Goal: Task Accomplishment & Management: Complete application form

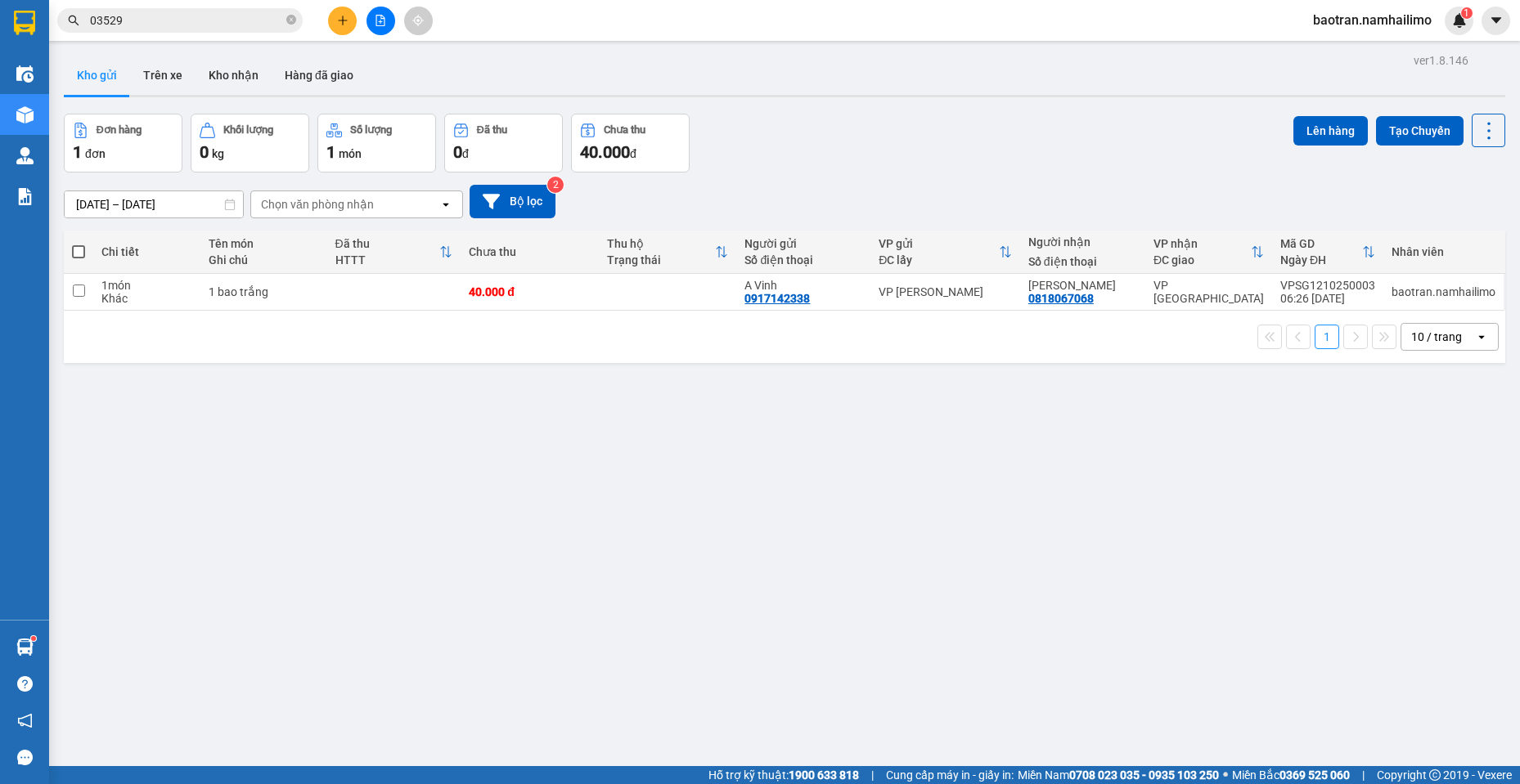
drag, startPoint x: 0, startPoint y: 0, endPoint x: 251, endPoint y: 15, distance: 251.4
click at [272, 13] on div "Kết quả tìm kiếm ( 6 ) Bộ lọc Mã ĐH Trạng thái Món hàng Tổng cước Chưa cước Ngư…" at bounding box center [159, 20] width 319 height 28
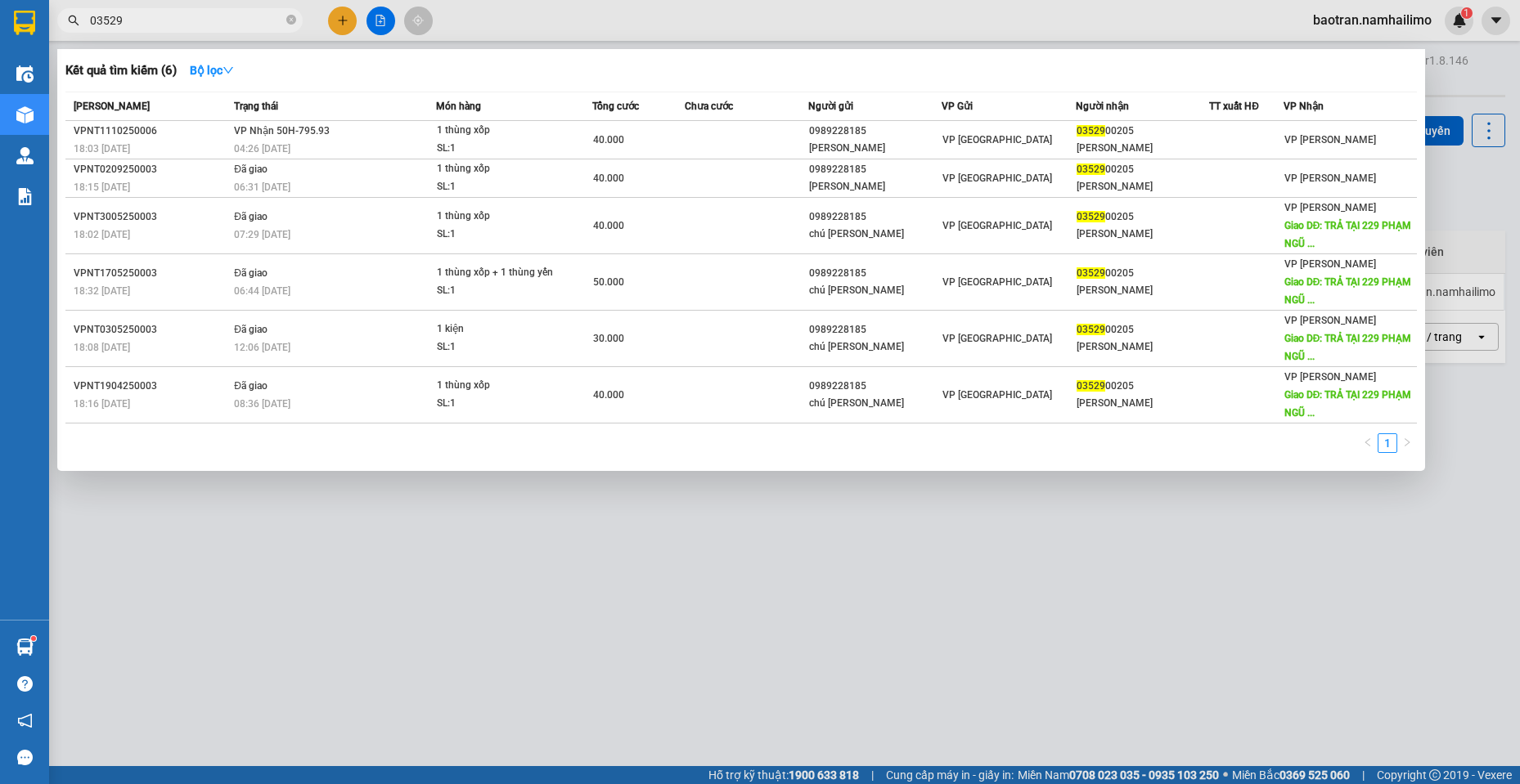
click at [251, 15] on input "03529" at bounding box center [186, 20] width 193 height 18
drag, startPoint x: 251, startPoint y: 15, endPoint x: 240, endPoint y: 27, distance: 16.3
click at [240, 27] on input "03529" at bounding box center [186, 20] width 193 height 18
type input "0"
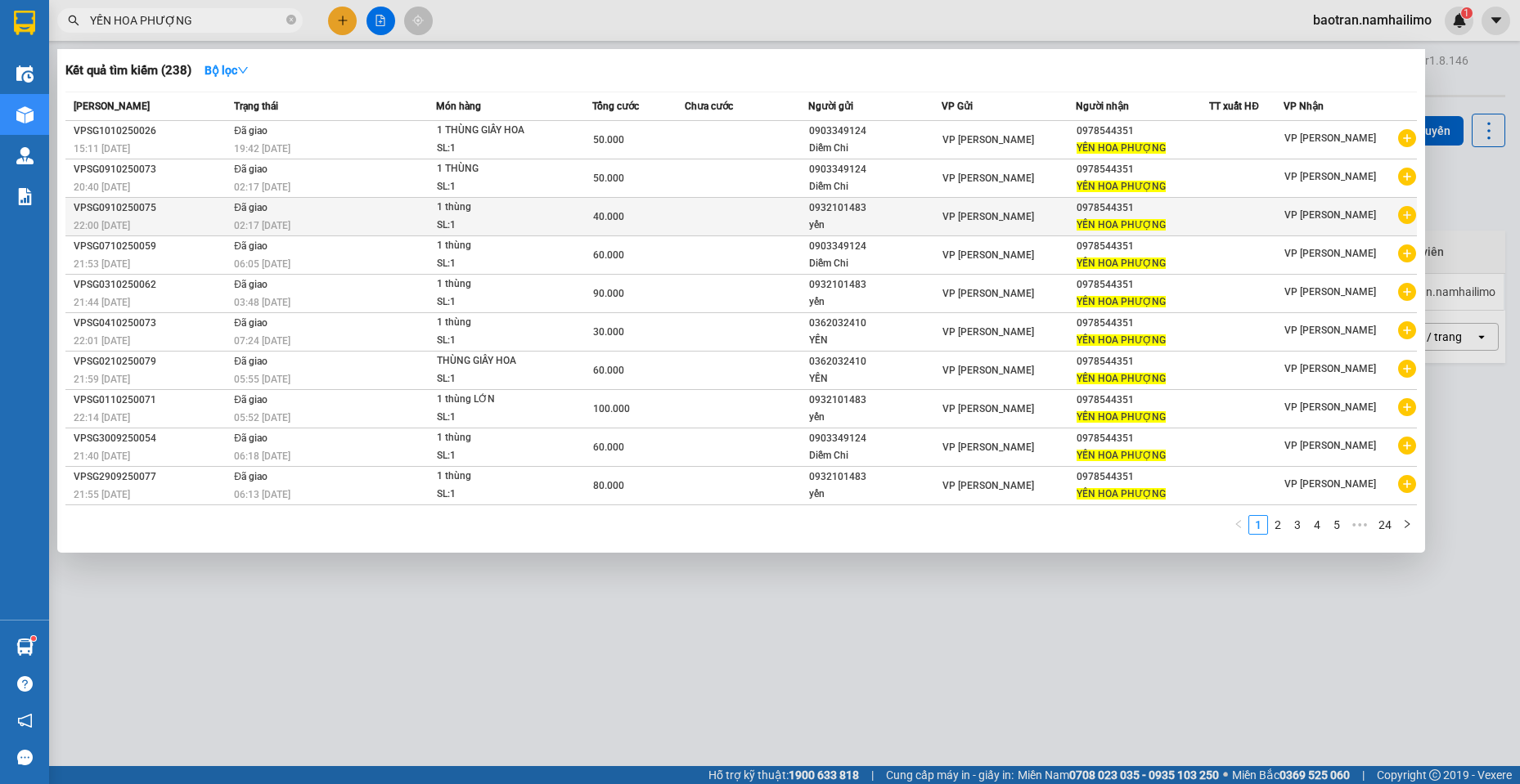
type input "YẾN HOA PHƯỢNG"
click at [1402, 213] on icon "plus-circle" at bounding box center [1407, 215] width 18 height 18
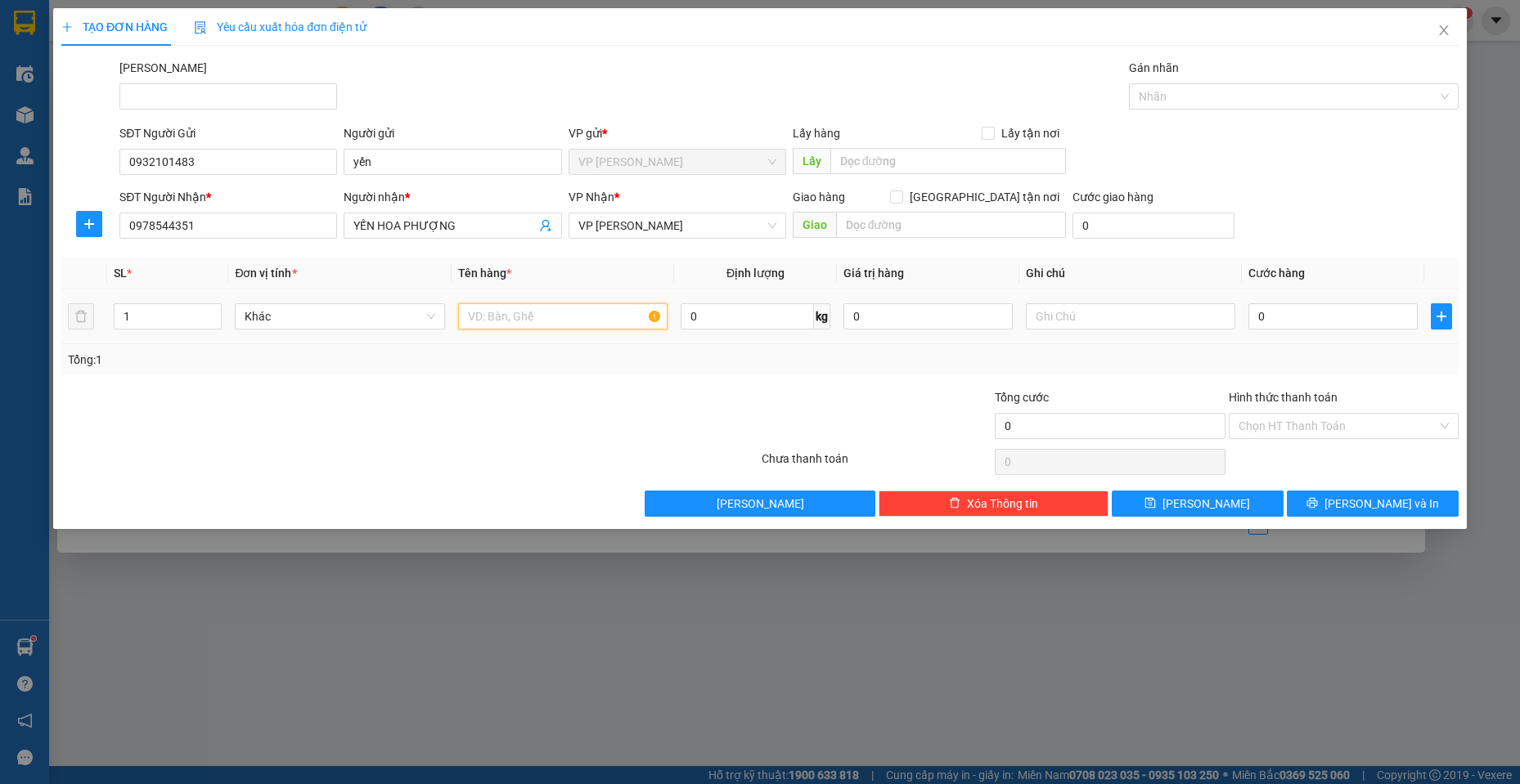
drag, startPoint x: 563, startPoint y: 320, endPoint x: 612, endPoint y: 143, distance: 183.7
click at [587, 270] on table "SL * Đơn vị tính * Tên hàng * Định lượng Giá trị hàng Ghi chú Cước hàng 1 Khác …" at bounding box center [760, 301] width 1397 height 87
type input "THÙNG GIẤY HOA"
click at [1299, 313] on input "0" at bounding box center [1333, 317] width 170 height 26
type input "6"
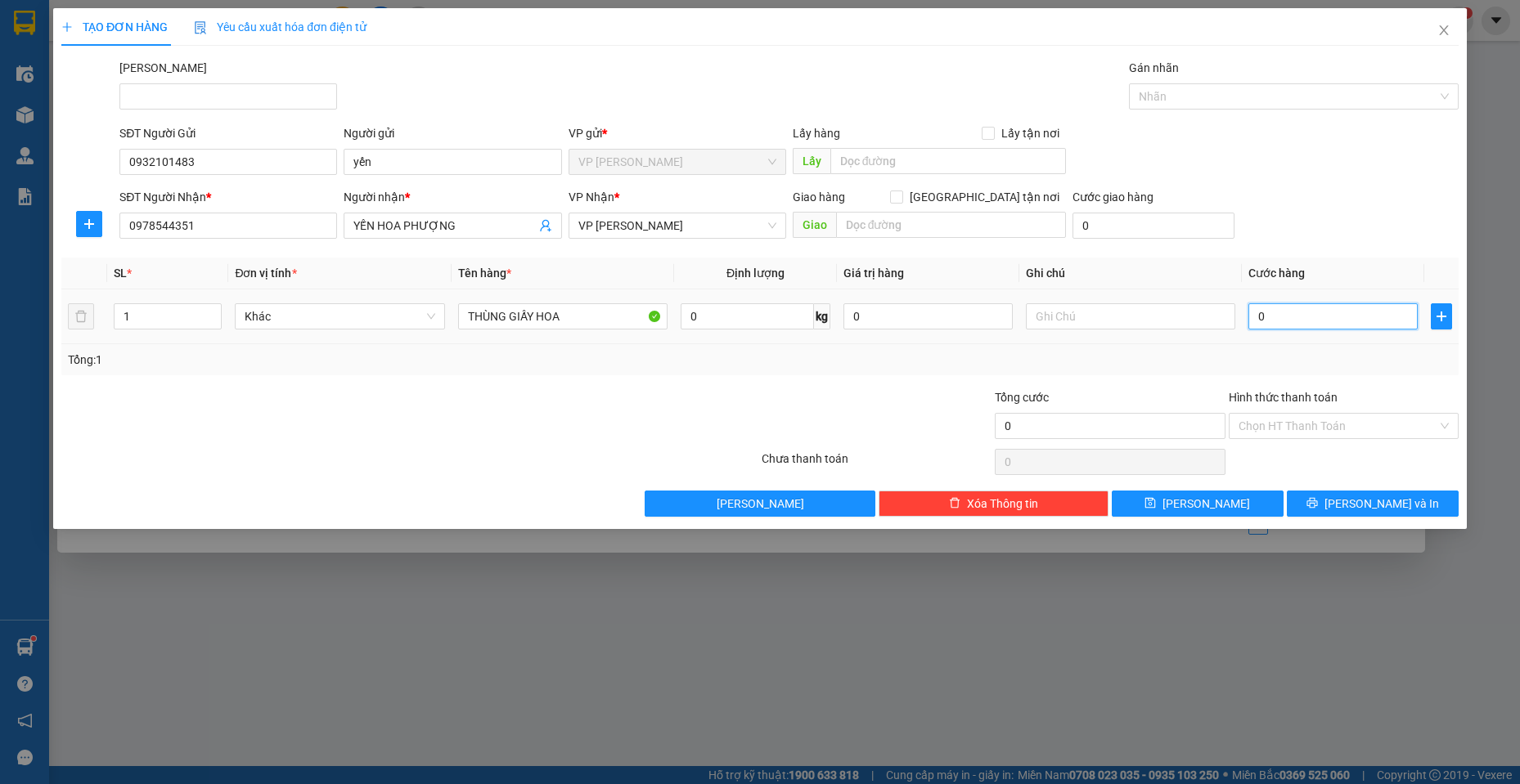
type input "6"
type input "60"
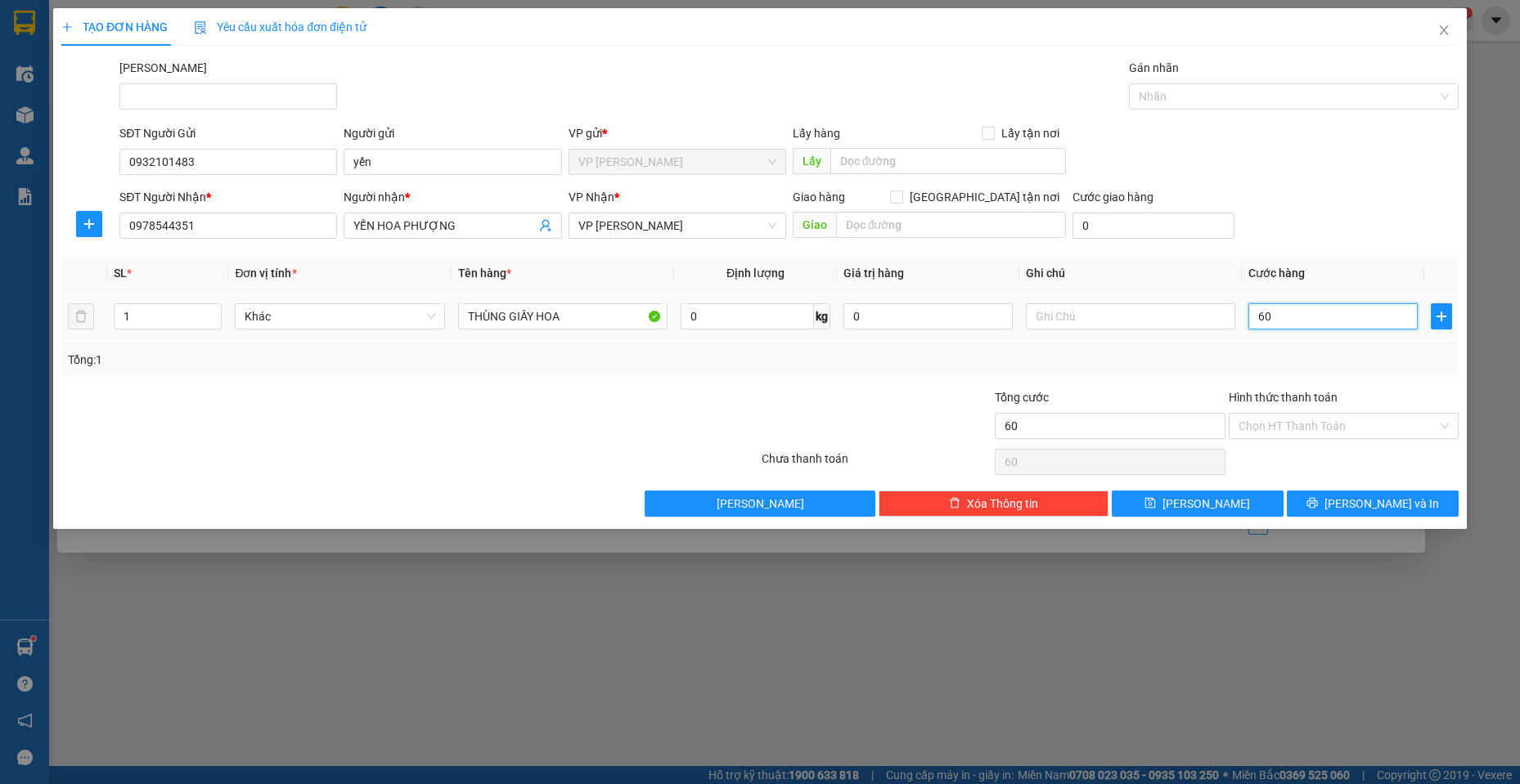
type input "600"
type input "6.000"
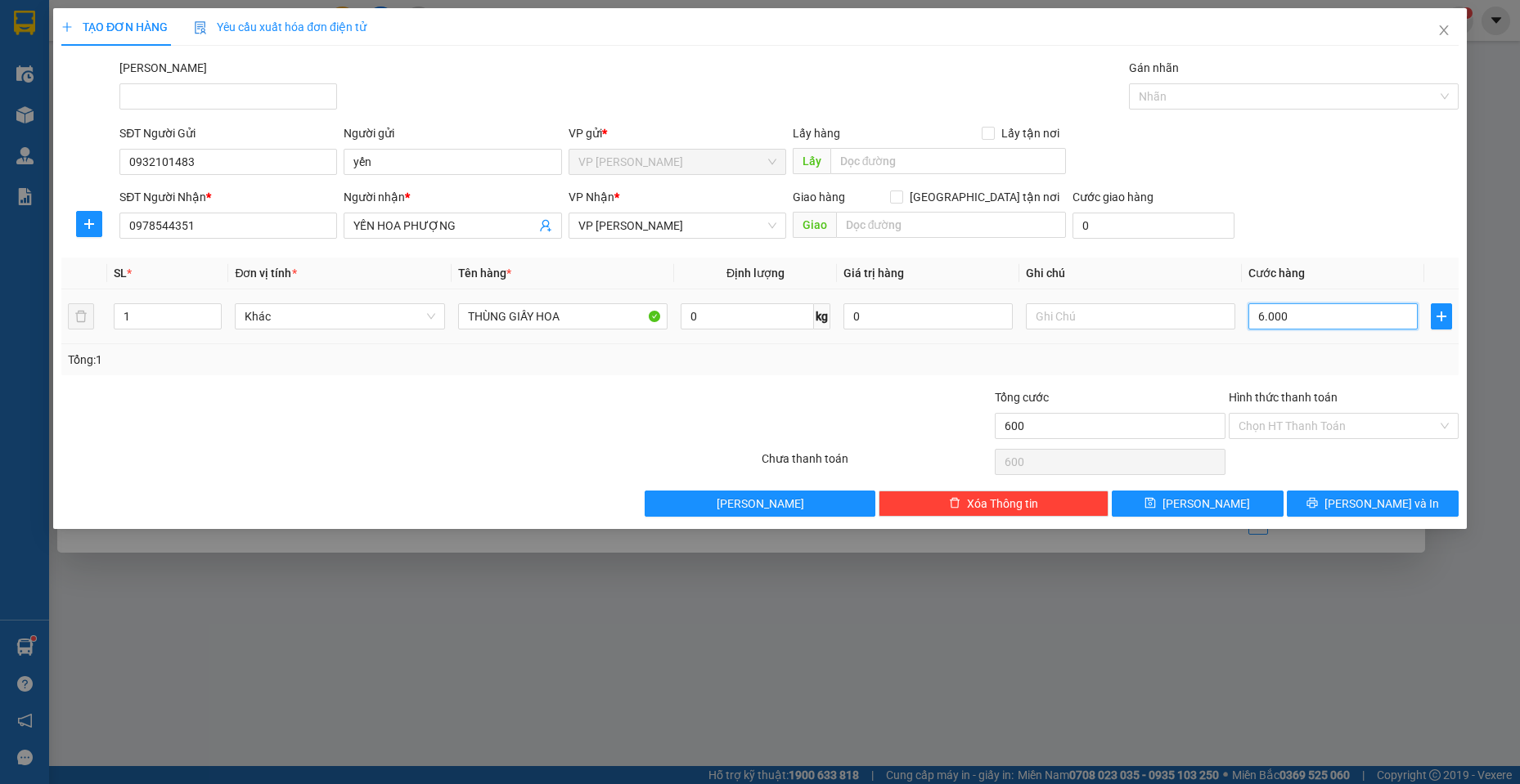
type input "6.000"
type input "60.000"
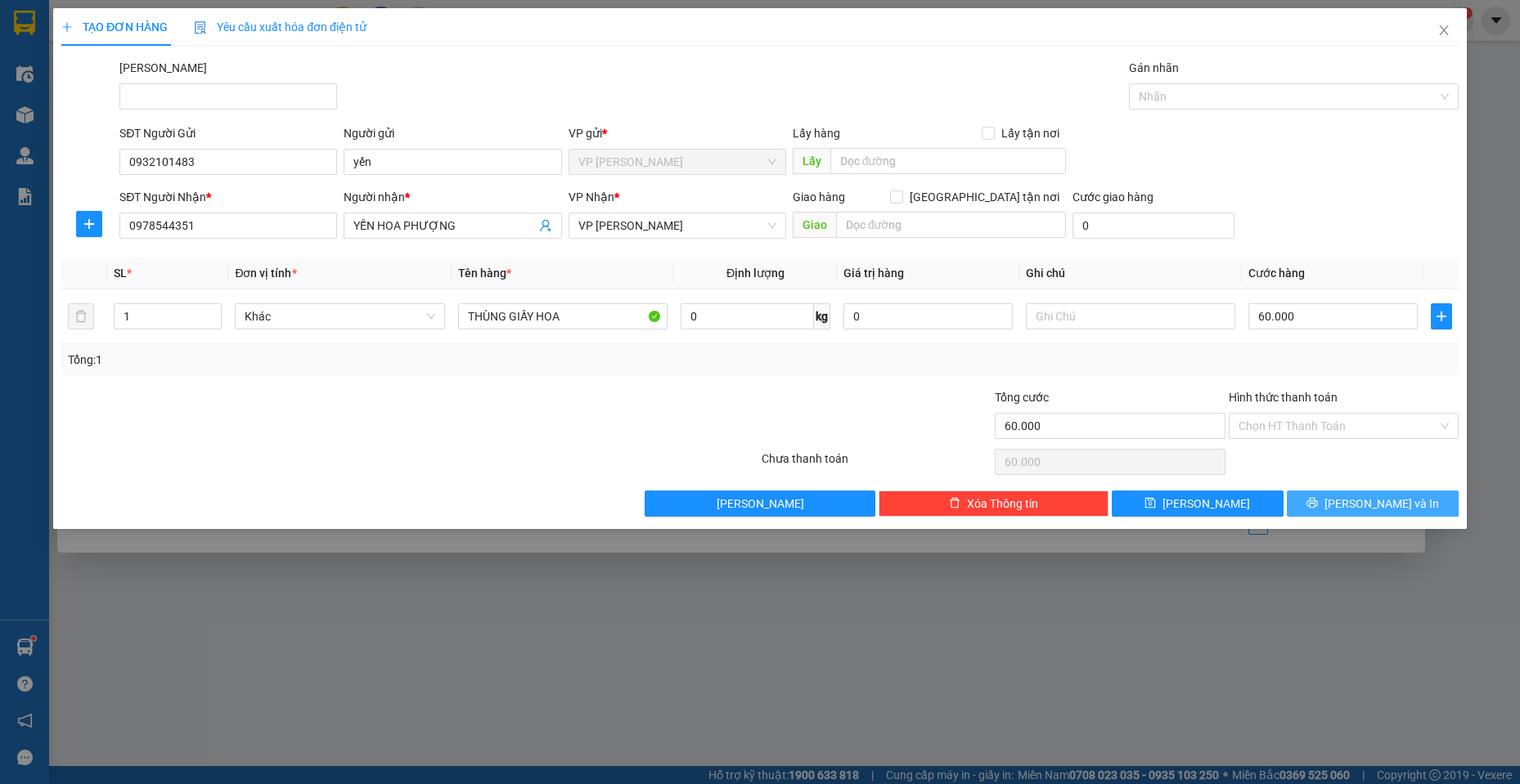
click at [1374, 502] on span "[PERSON_NAME] và In" at bounding box center [1381, 503] width 115 height 18
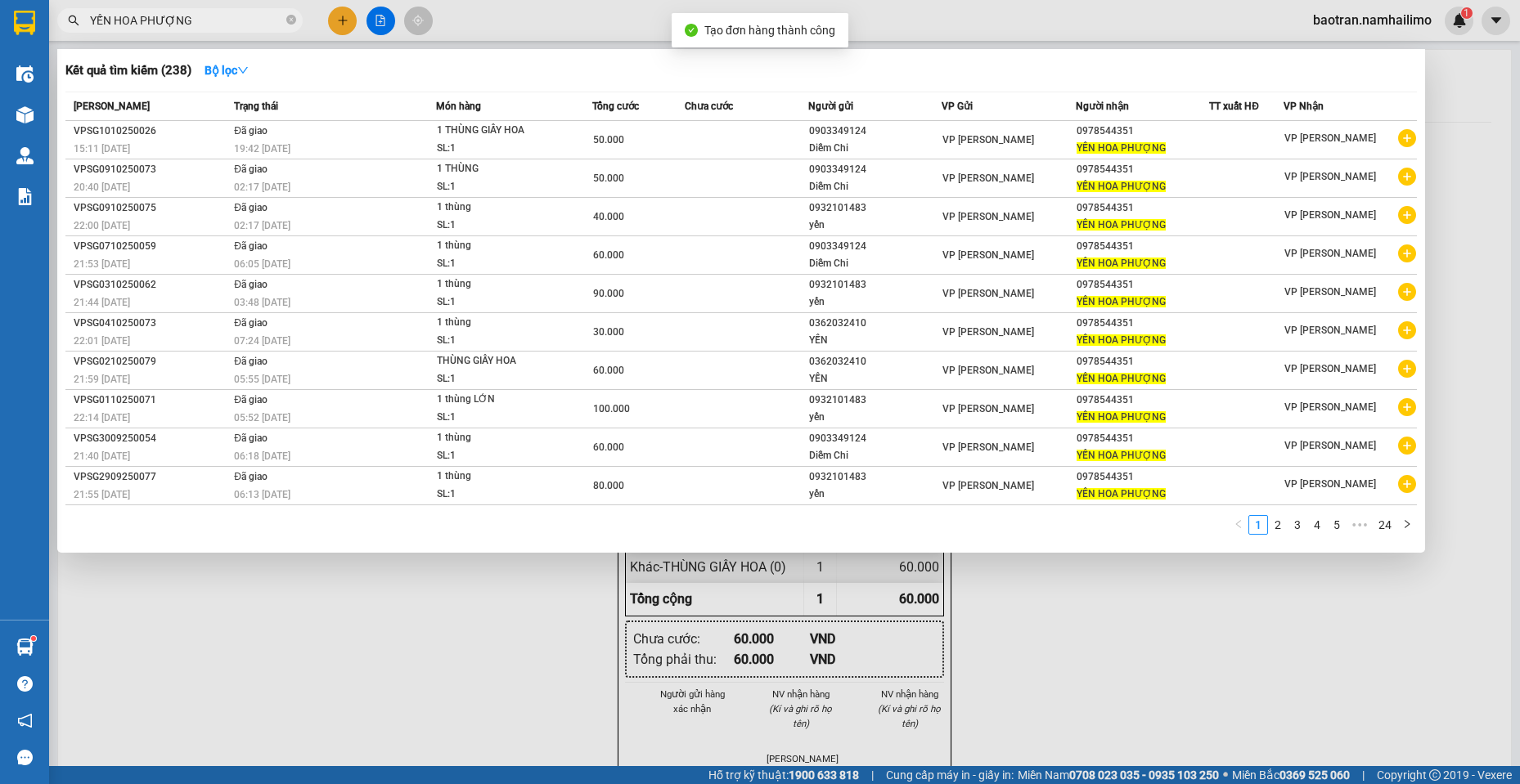
drag, startPoint x: 943, startPoint y: 617, endPoint x: 961, endPoint y: 624, distance: 19.3
click at [960, 617] on div at bounding box center [760, 392] width 1520 height 784
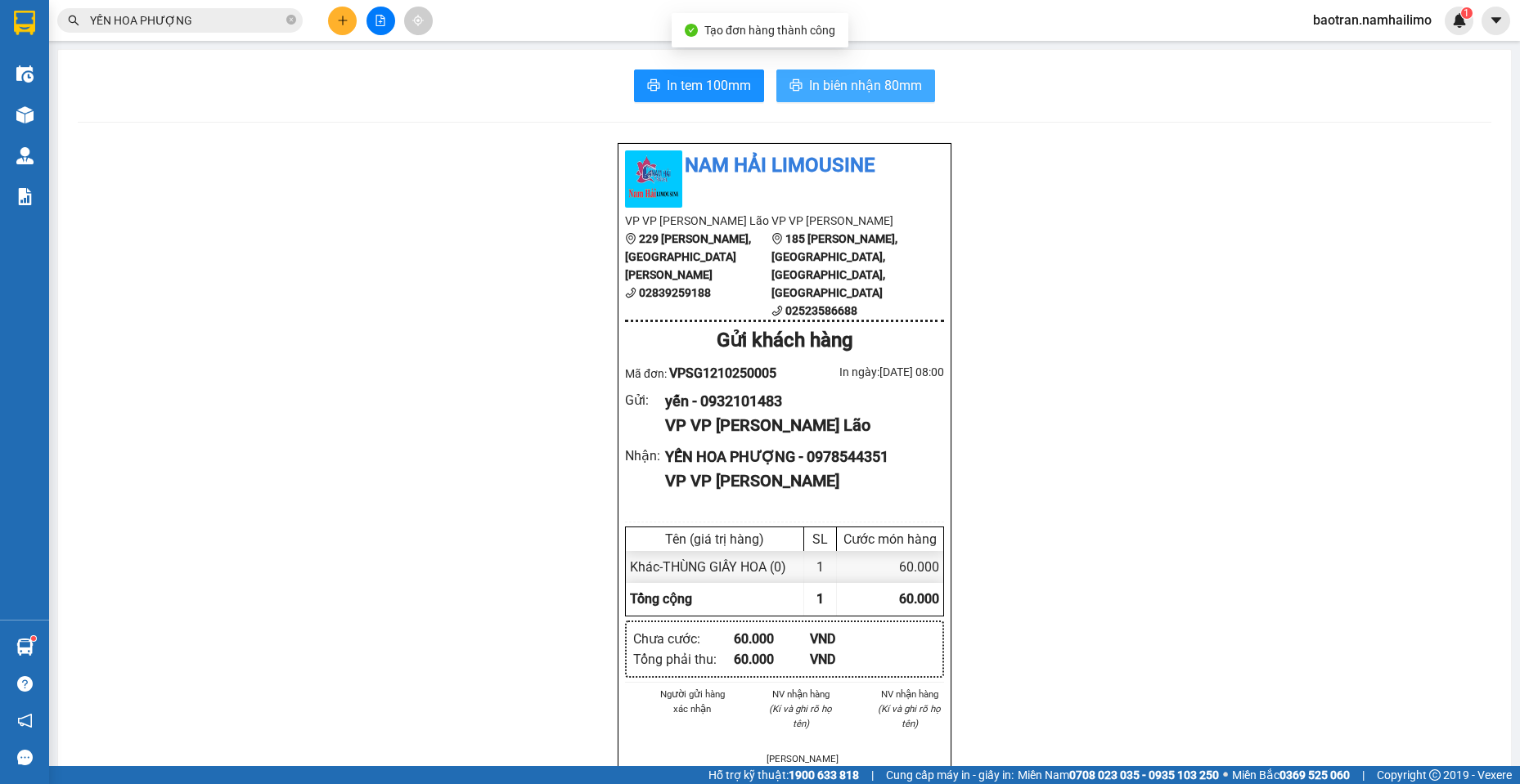
click at [814, 83] on span "In biên nhận 80mm" at bounding box center [866, 85] width 113 height 20
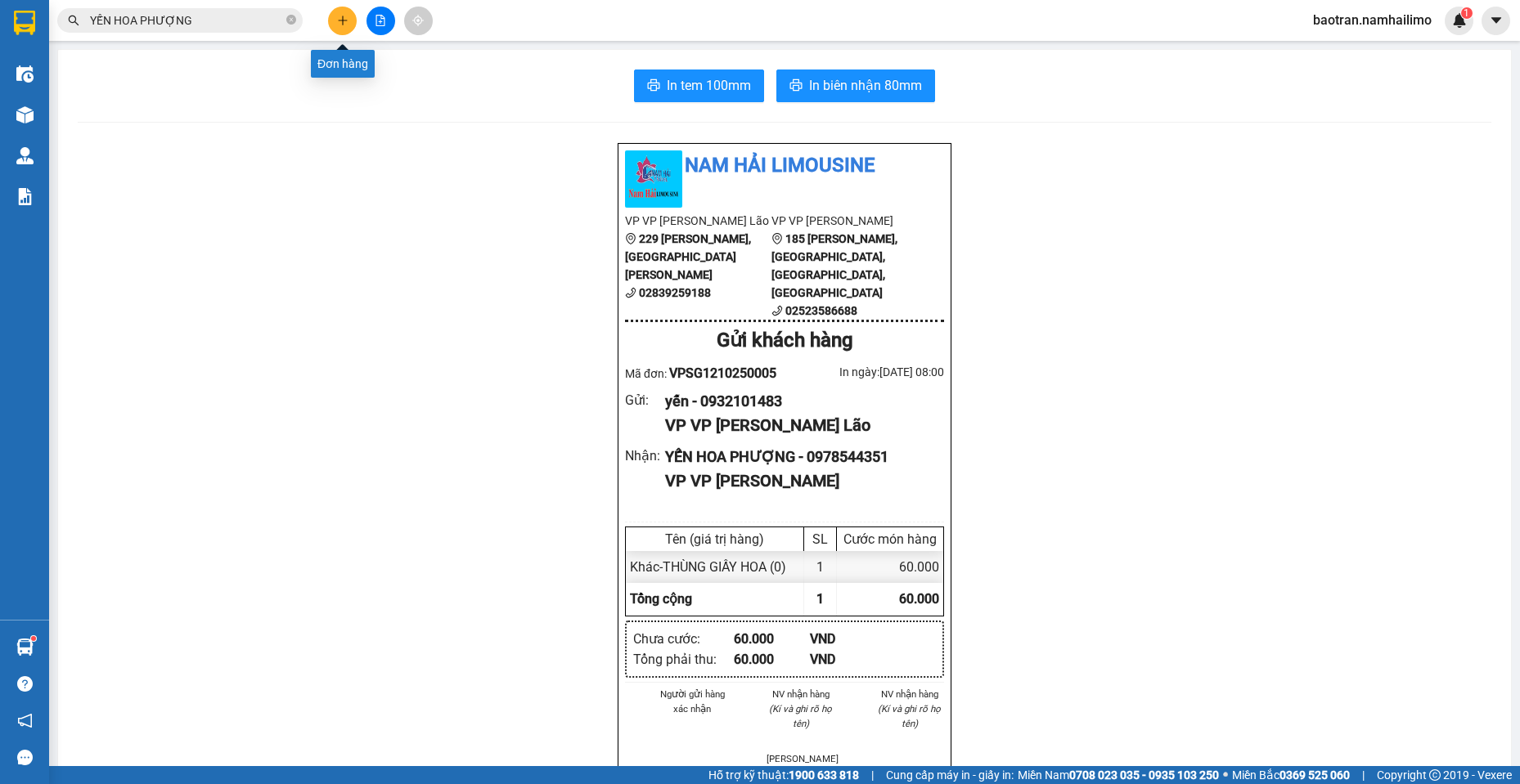
click at [336, 22] on button at bounding box center [342, 20] width 28 height 28
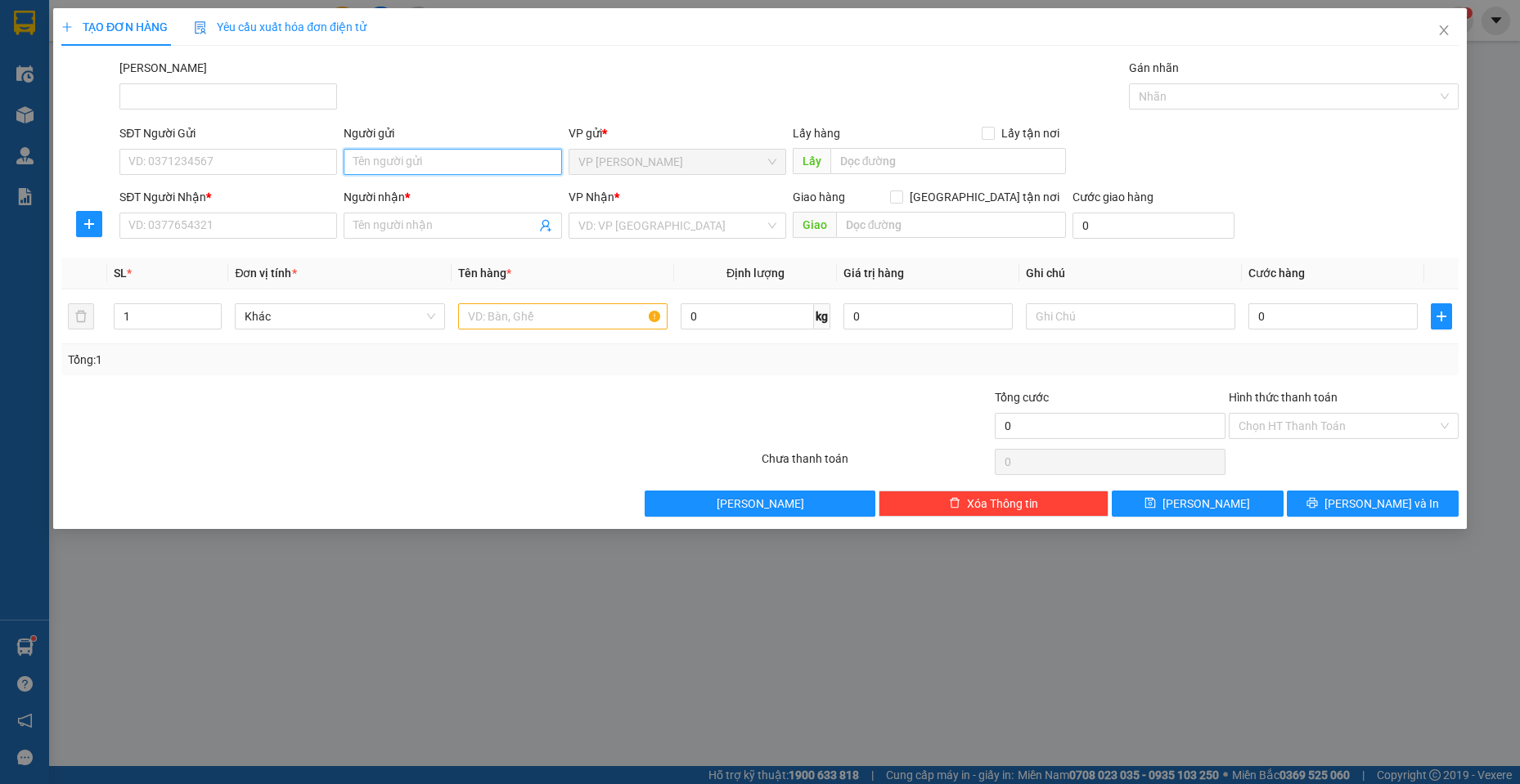
drag, startPoint x: 417, startPoint y: 155, endPoint x: 418, endPoint y: 100, distance: 55.0
click at [407, 143] on div "Người gửi Tên người gửi" at bounding box center [452, 153] width 217 height 57
type input "FRES"
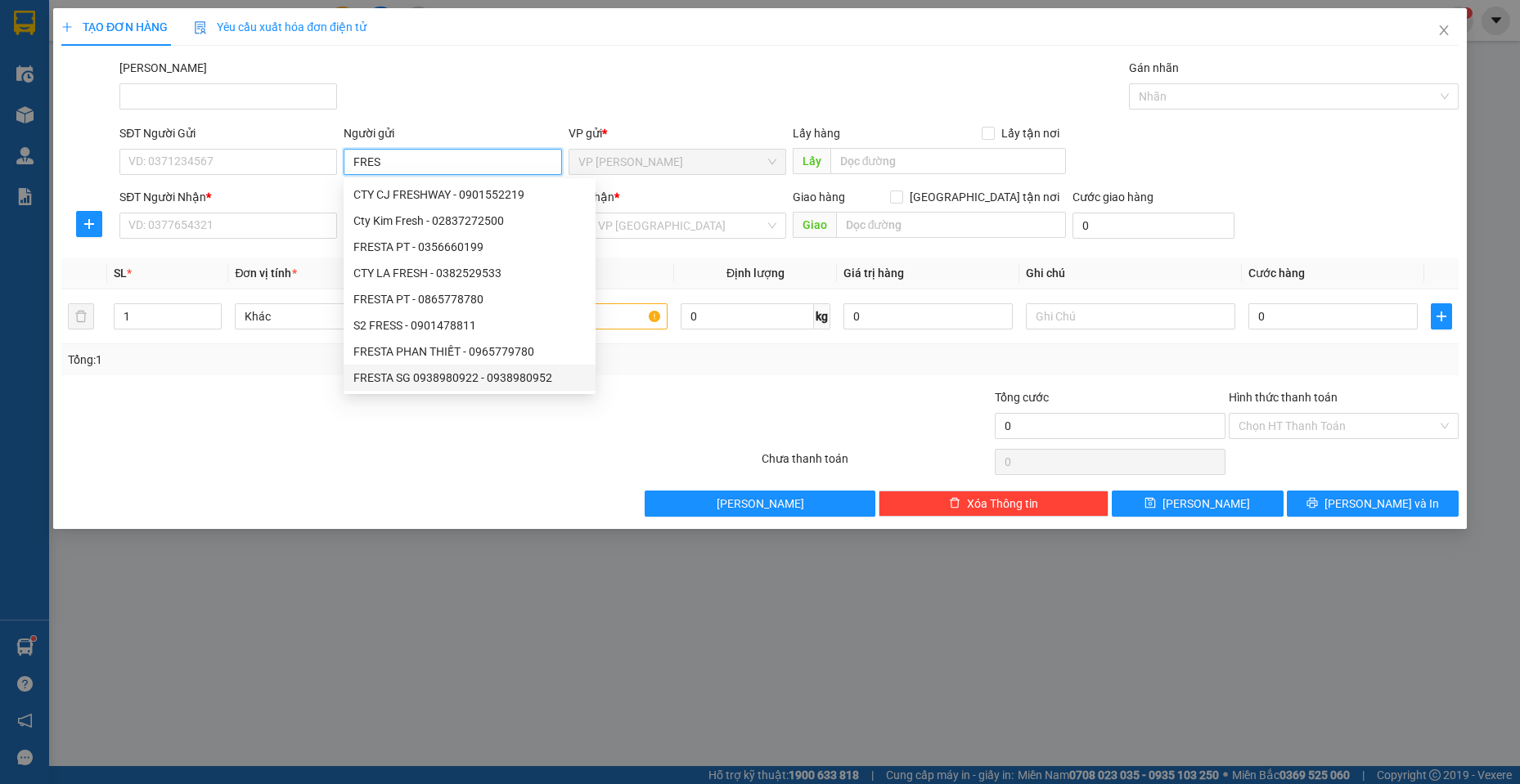
drag, startPoint x: 467, startPoint y: 374, endPoint x: 433, endPoint y: 361, distance: 36.4
click at [464, 370] on div "FRESTA SG 0938980922 - 0938980952" at bounding box center [469, 378] width 232 height 18
type input "0938980952"
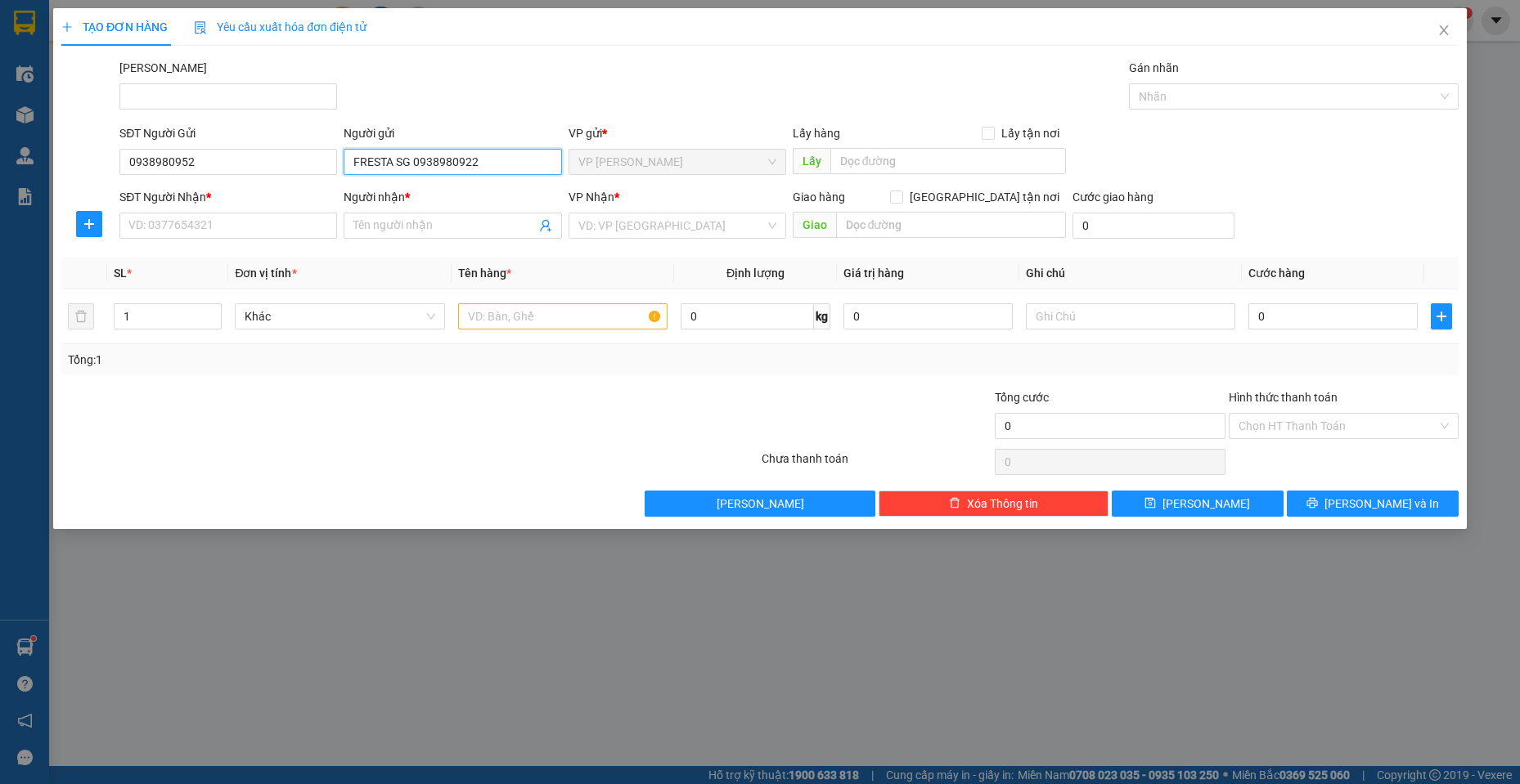
type input "FRESTA SG 0938980922"
drag, startPoint x: 216, startPoint y: 202, endPoint x: 352, endPoint y: 202, distance: 136.0
click at [244, 193] on div "SĐT Người Nhận *" at bounding box center [228, 197] width 217 height 18
click at [244, 213] on input "SĐT Người Nhận *" at bounding box center [228, 226] width 217 height 26
drag, startPoint x: 419, startPoint y: 228, endPoint x: 407, endPoint y: 220, distance: 14.4
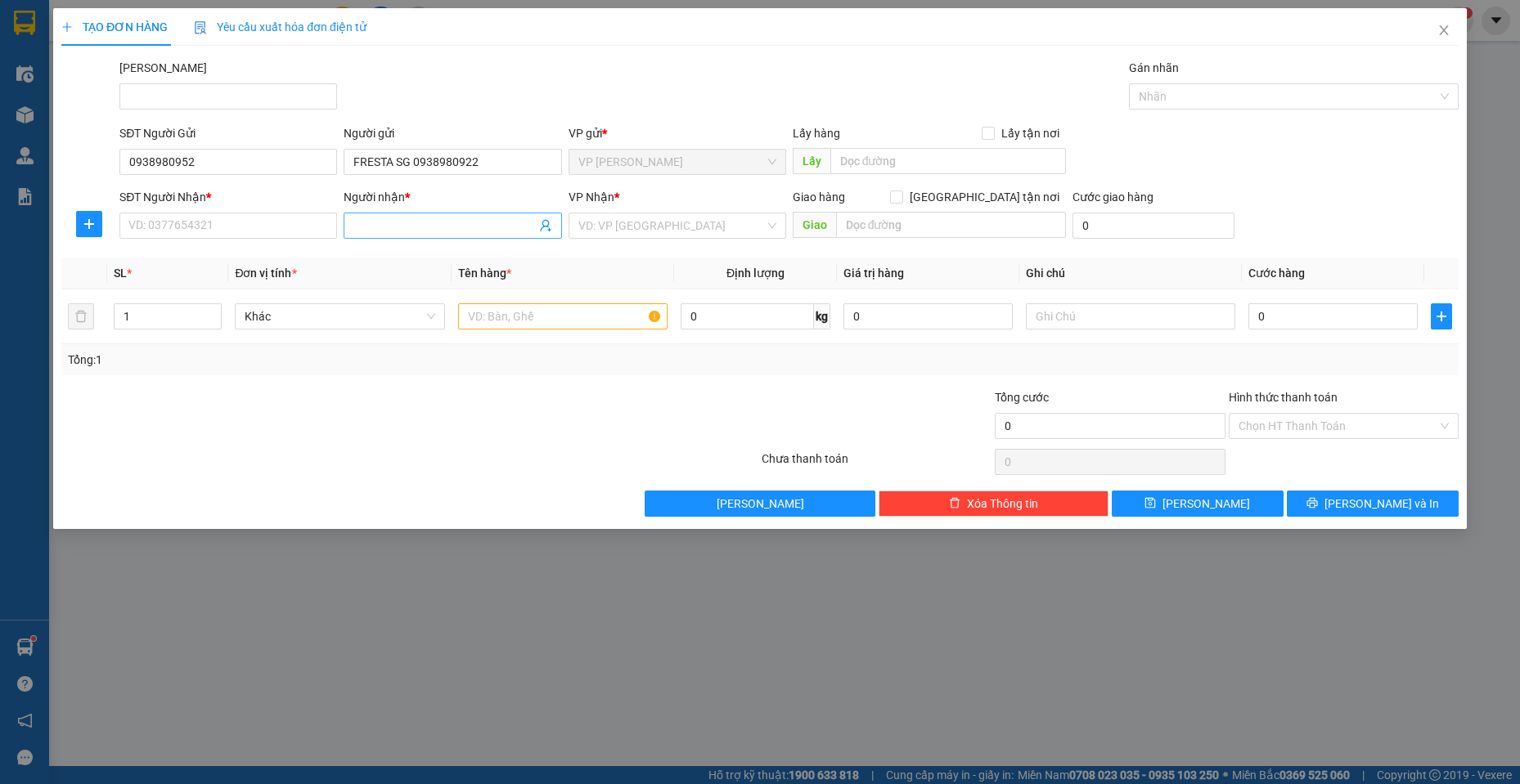
click at [414, 224] on input "Người nhận *" at bounding box center [444, 225] width 182 height 18
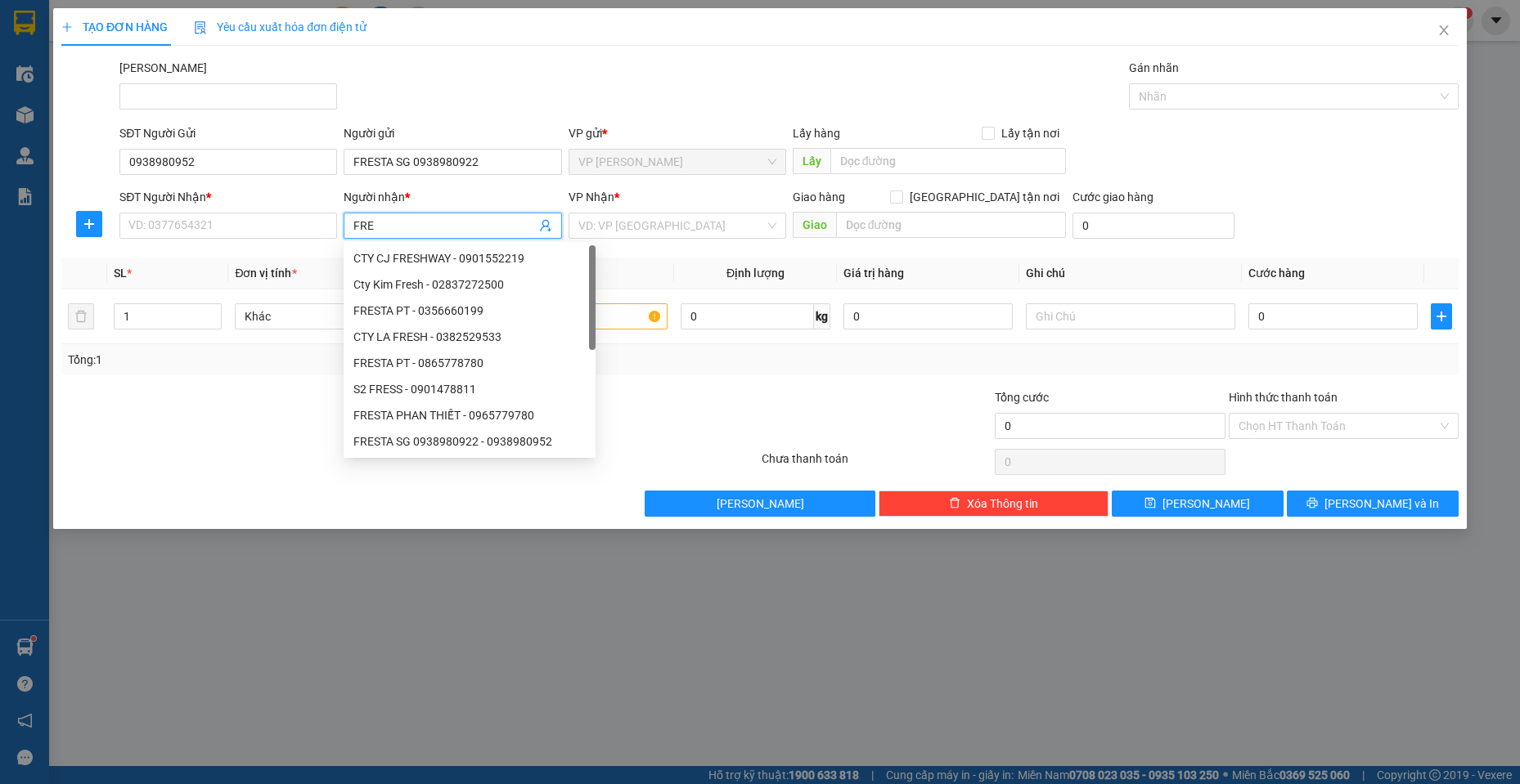
type input "FRES"
drag, startPoint x: 446, startPoint y: 411, endPoint x: 402, endPoint y: 399, distance: 45.6
click at [446, 412] on div "FRESTA PHAN THIẾT - 0965779780" at bounding box center [469, 415] width 232 height 18
type input "0965779780"
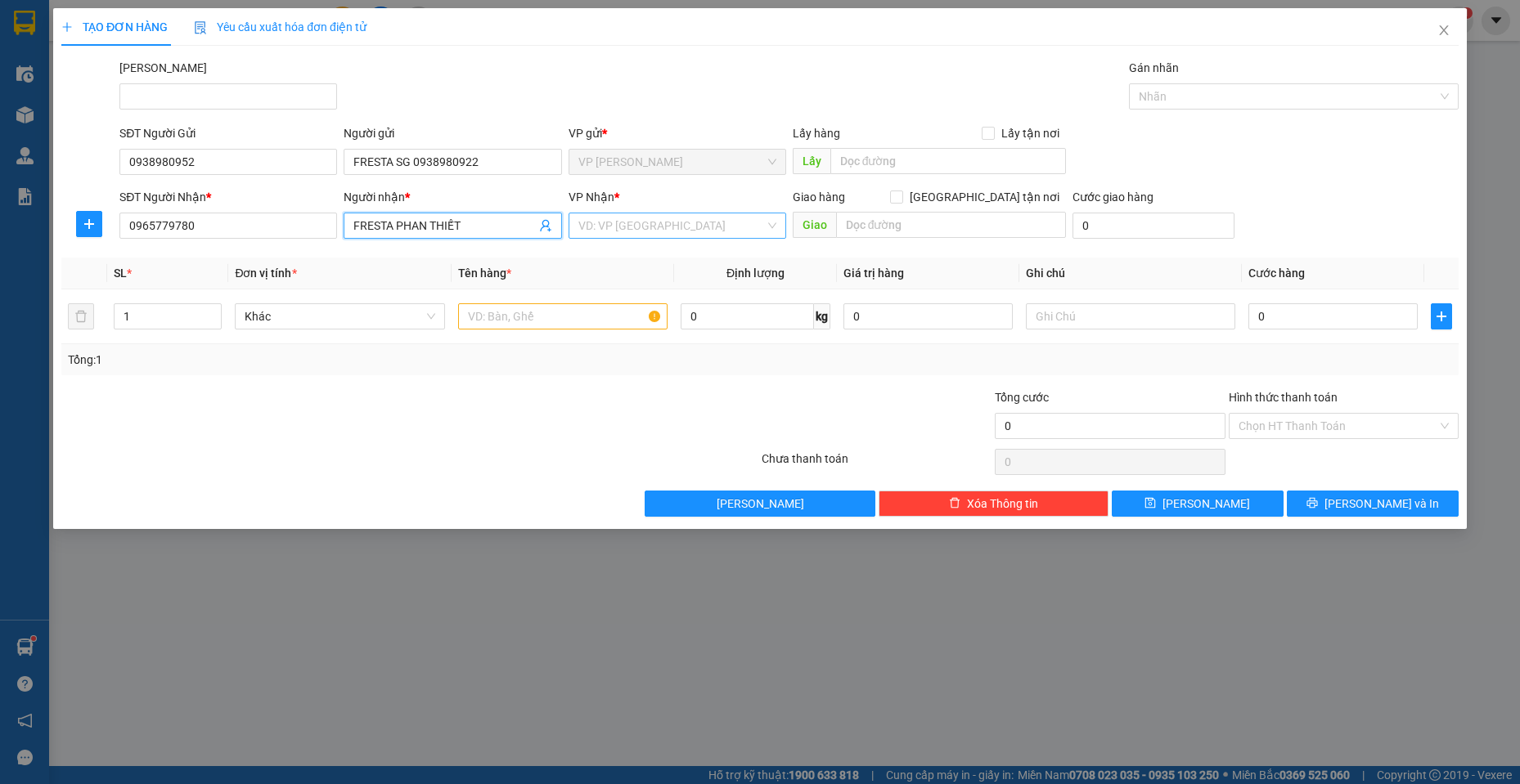
type input "FRESTA PHAN THIẾT"
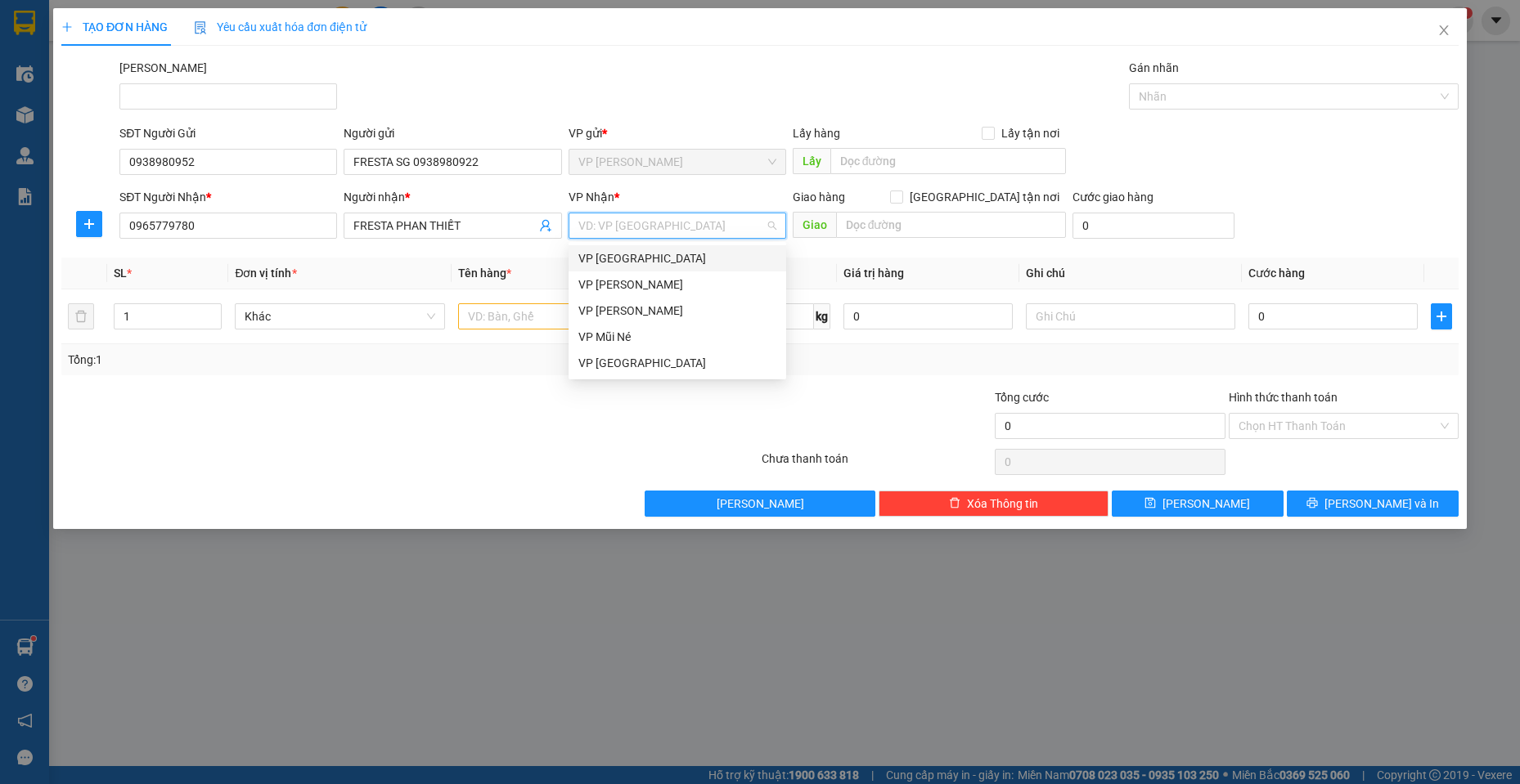
drag, startPoint x: 666, startPoint y: 214, endPoint x: 669, endPoint y: 262, distance: 48.1
click at [665, 215] on input "search" at bounding box center [671, 226] width 186 height 25
click at [654, 251] on div "VP [GEOGRAPHIC_DATA]" at bounding box center [677, 258] width 198 height 18
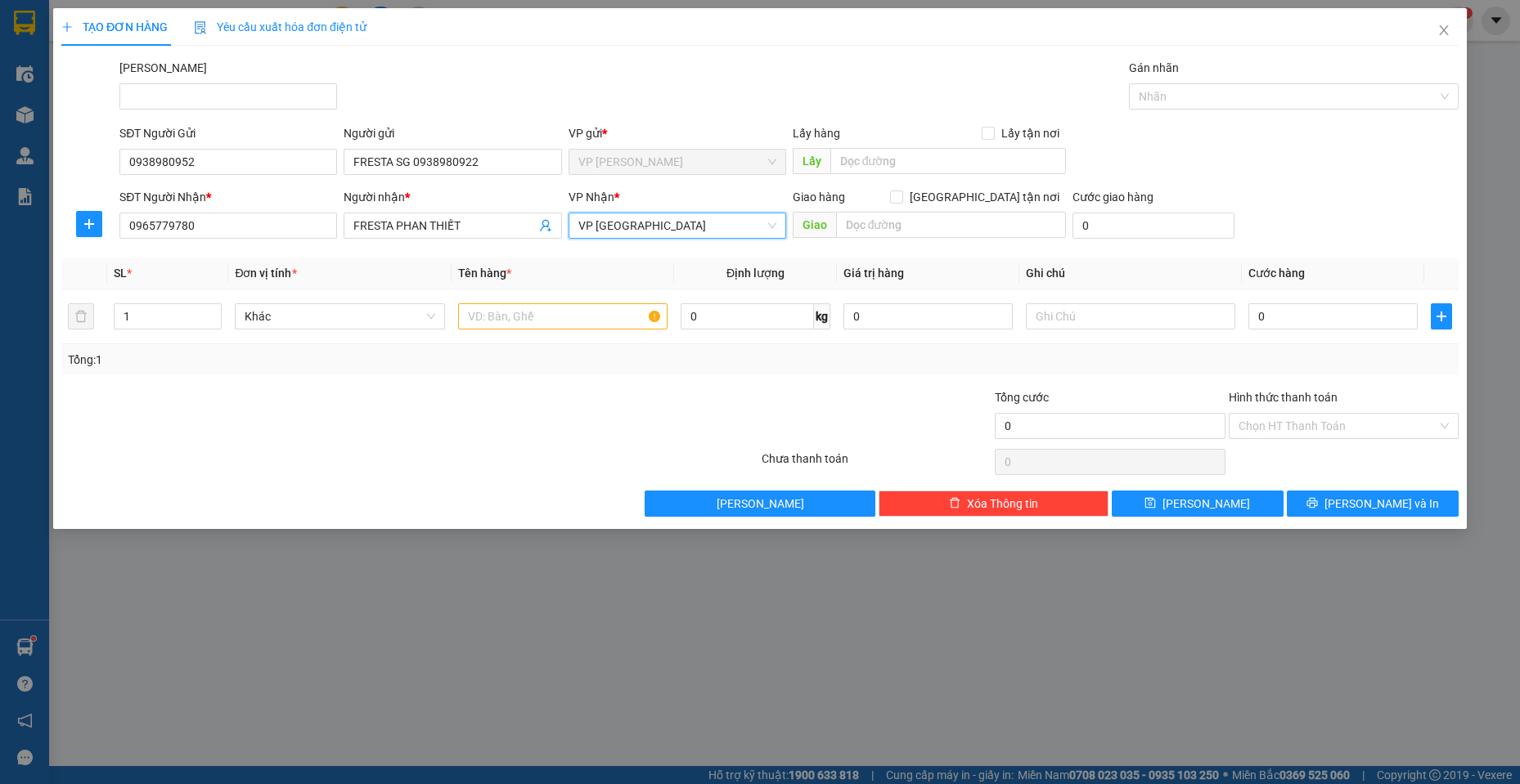
drag, startPoint x: 665, startPoint y: 230, endPoint x: 654, endPoint y: 312, distance: 82.7
click at [665, 230] on span "VP [GEOGRAPHIC_DATA]" at bounding box center [677, 226] width 198 height 25
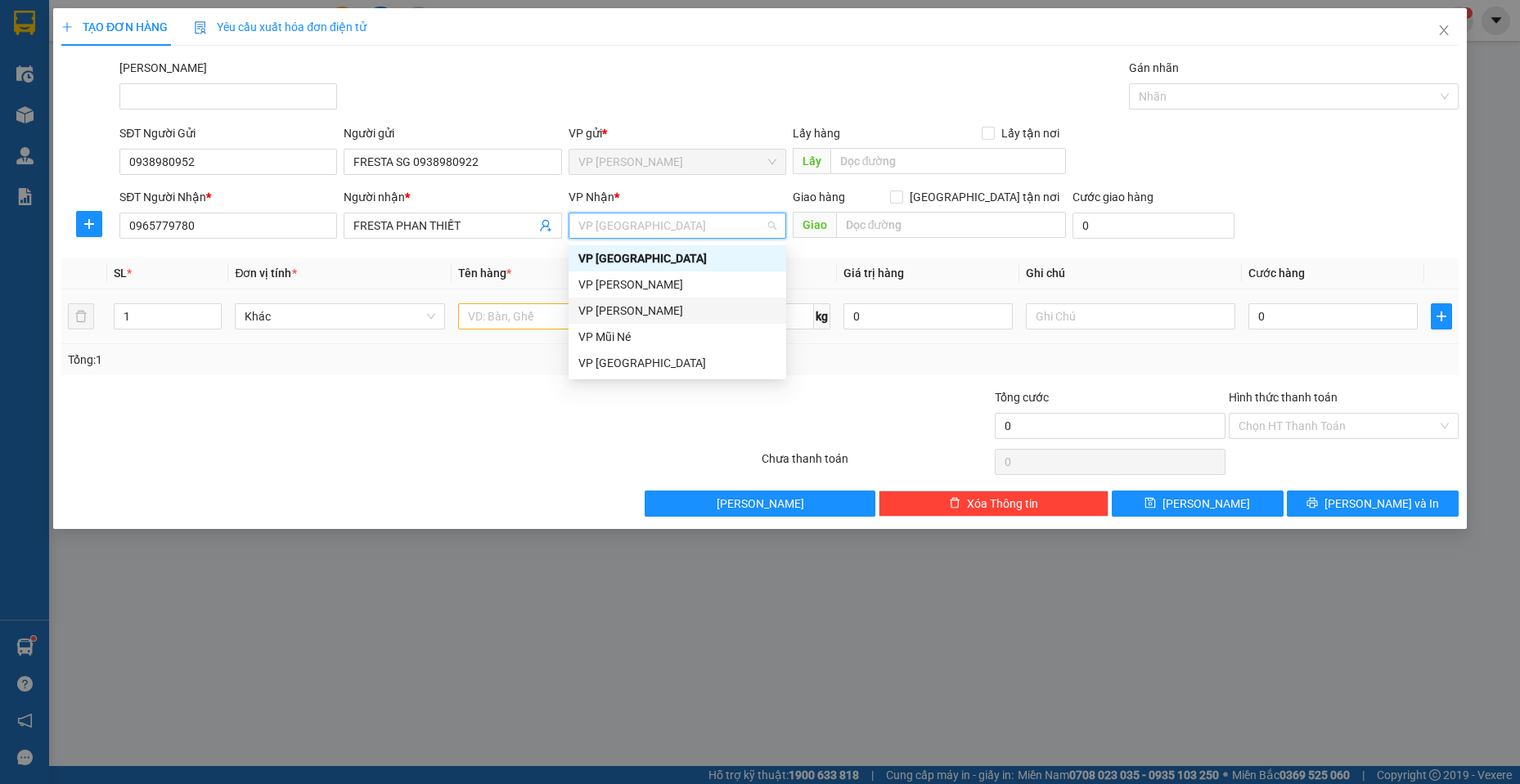
drag, startPoint x: 596, startPoint y: 306, endPoint x: 531, endPoint y: 319, distance: 66.3
click at [582, 305] on div "VP [PERSON_NAME]" at bounding box center [677, 311] width 198 height 18
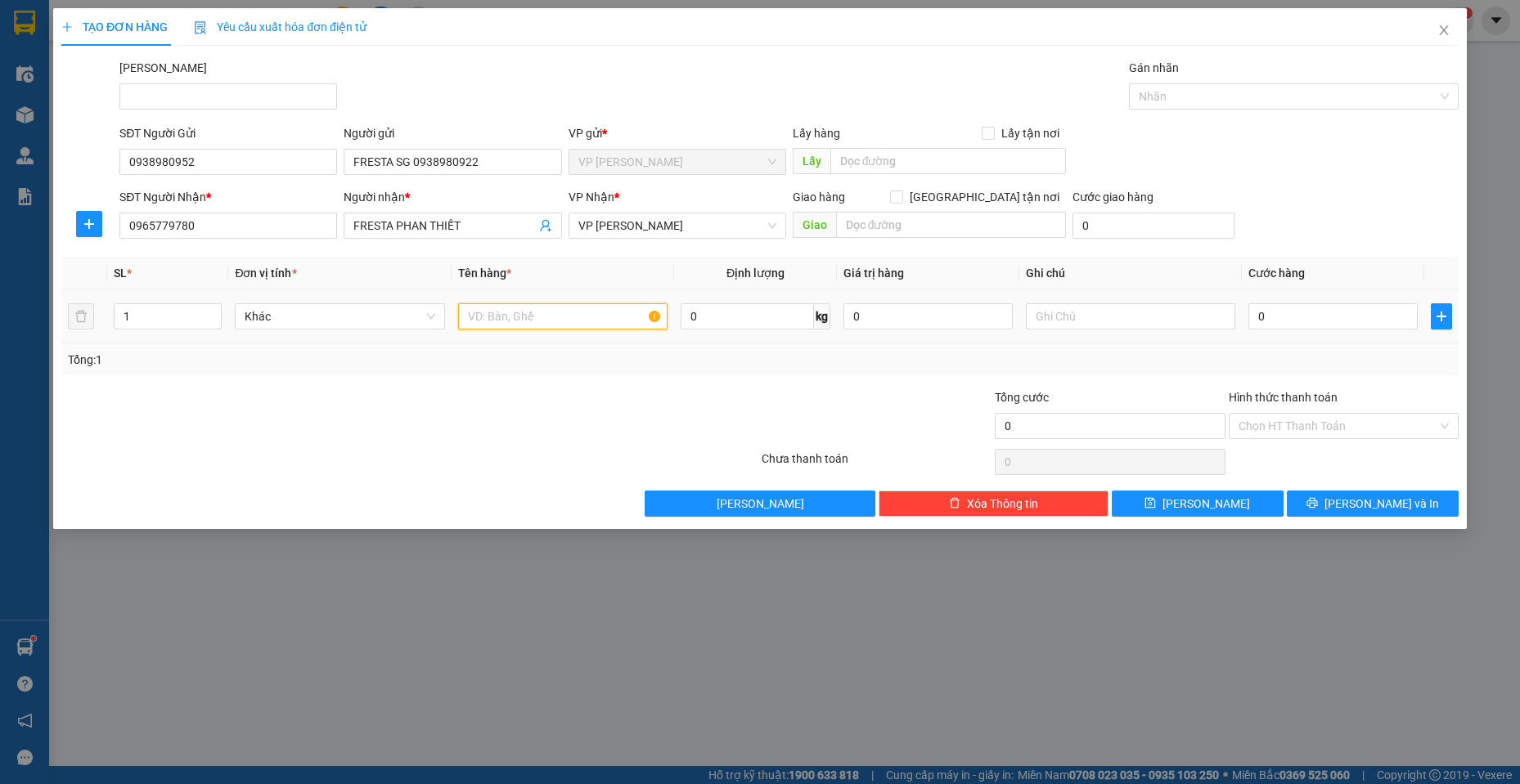
drag, startPoint x: 517, startPoint y: 327, endPoint x: 502, endPoint y: 315, distance: 19.2
click at [507, 320] on input "text" at bounding box center [563, 317] width 210 height 26
type input "3 KIỆN"
drag, startPoint x: 166, startPoint y: 322, endPoint x: 0, endPoint y: 309, distance: 166.5
click at [0, 309] on div "TẠO ĐƠN HÀNG Yêu cầu xuất hóa đơn điện tử Transit Pickup Surcharge Ids Transit …" at bounding box center [760, 392] width 1520 height 784
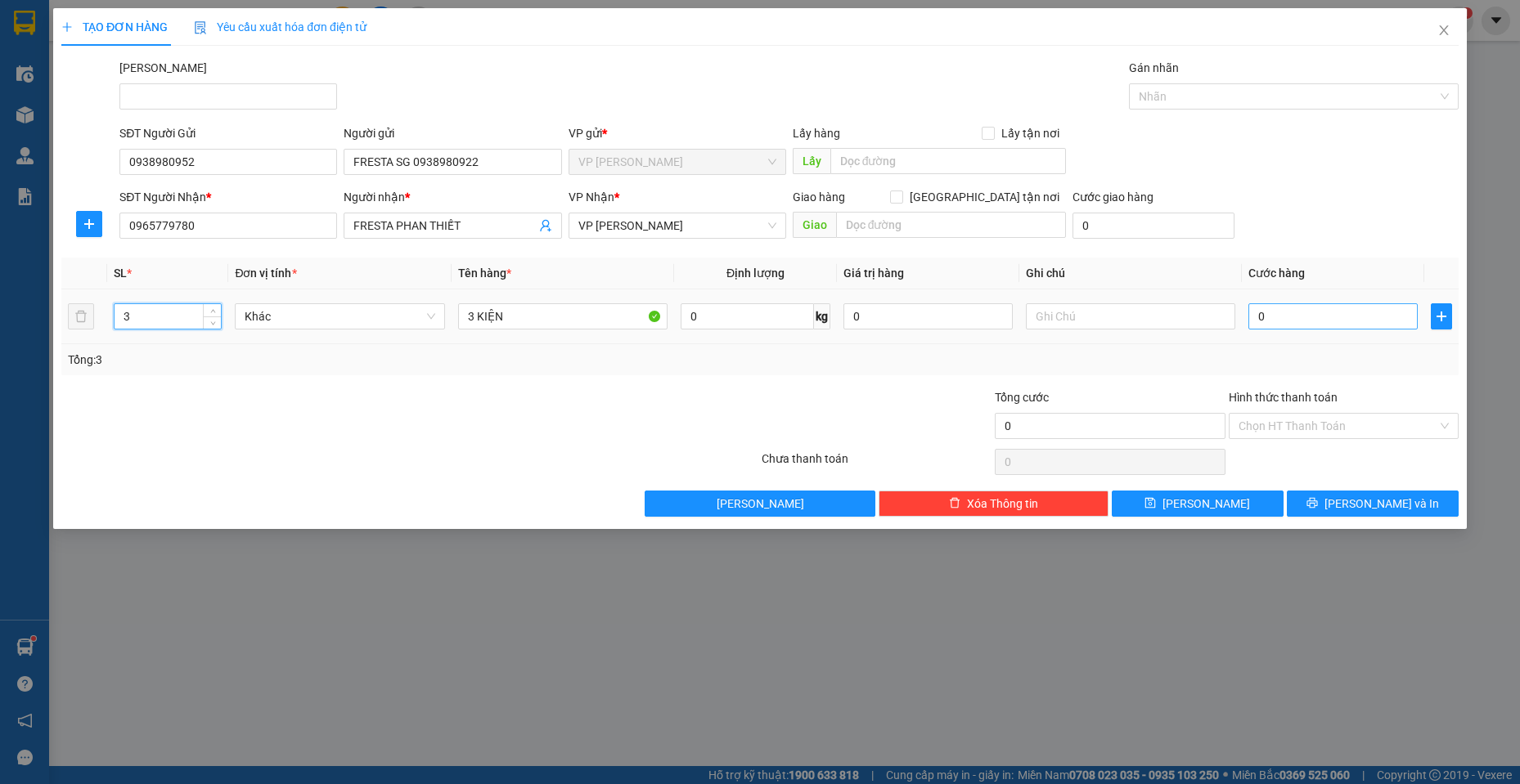
type input "3"
click at [1371, 313] on input "0" at bounding box center [1333, 317] width 170 height 26
type input "9"
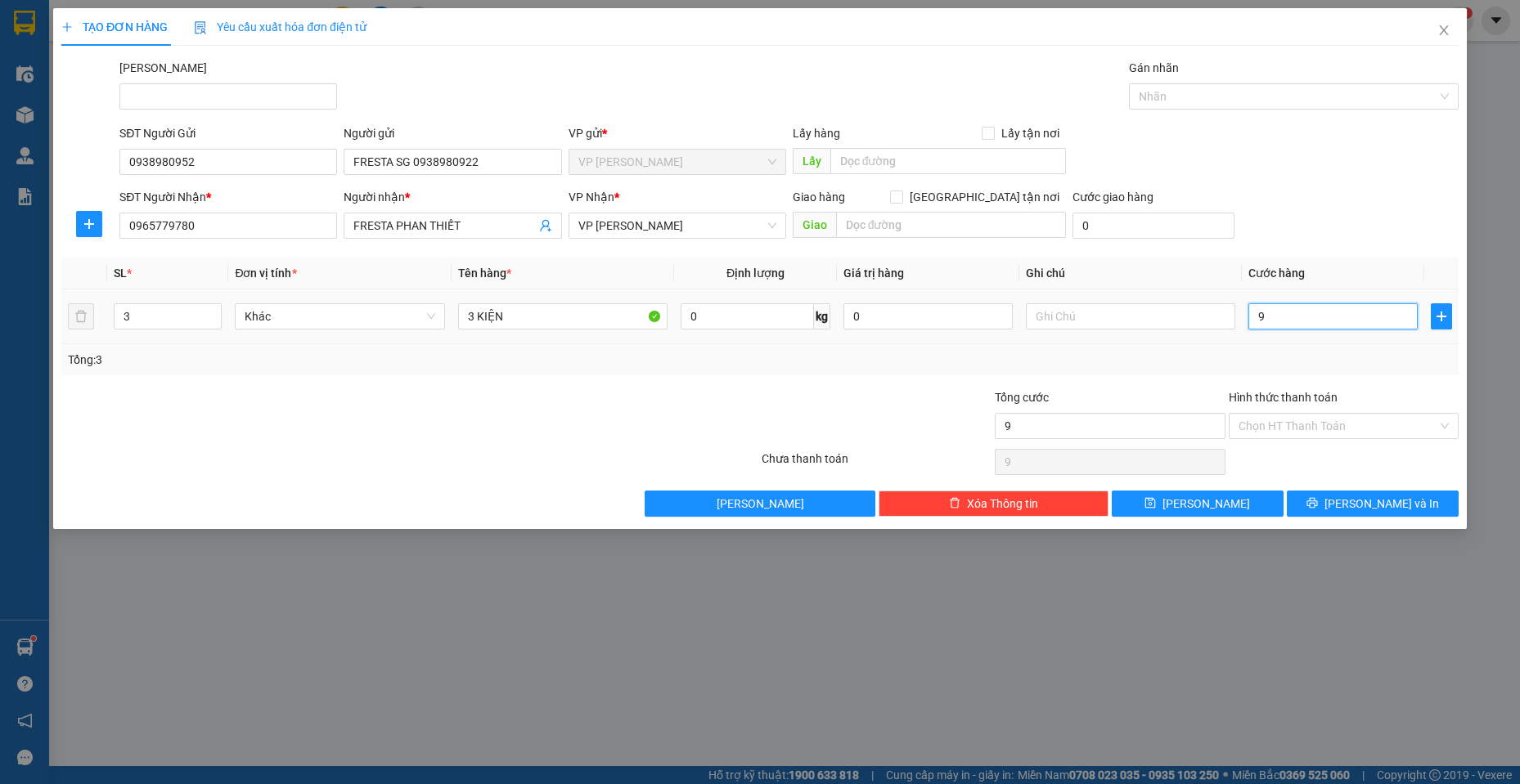
type input "90"
type input "900"
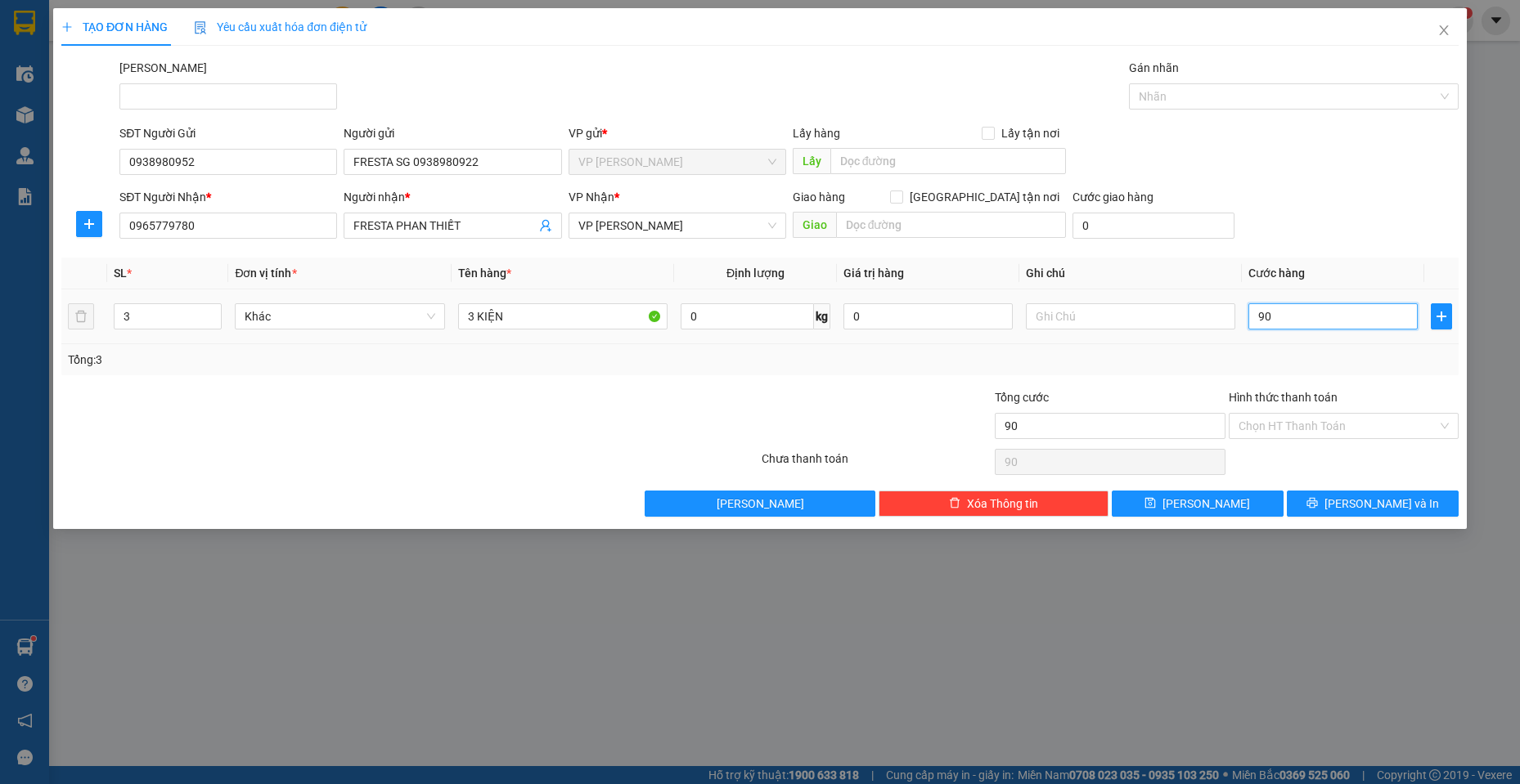
type input "900"
type input "9.000"
type input "90.000"
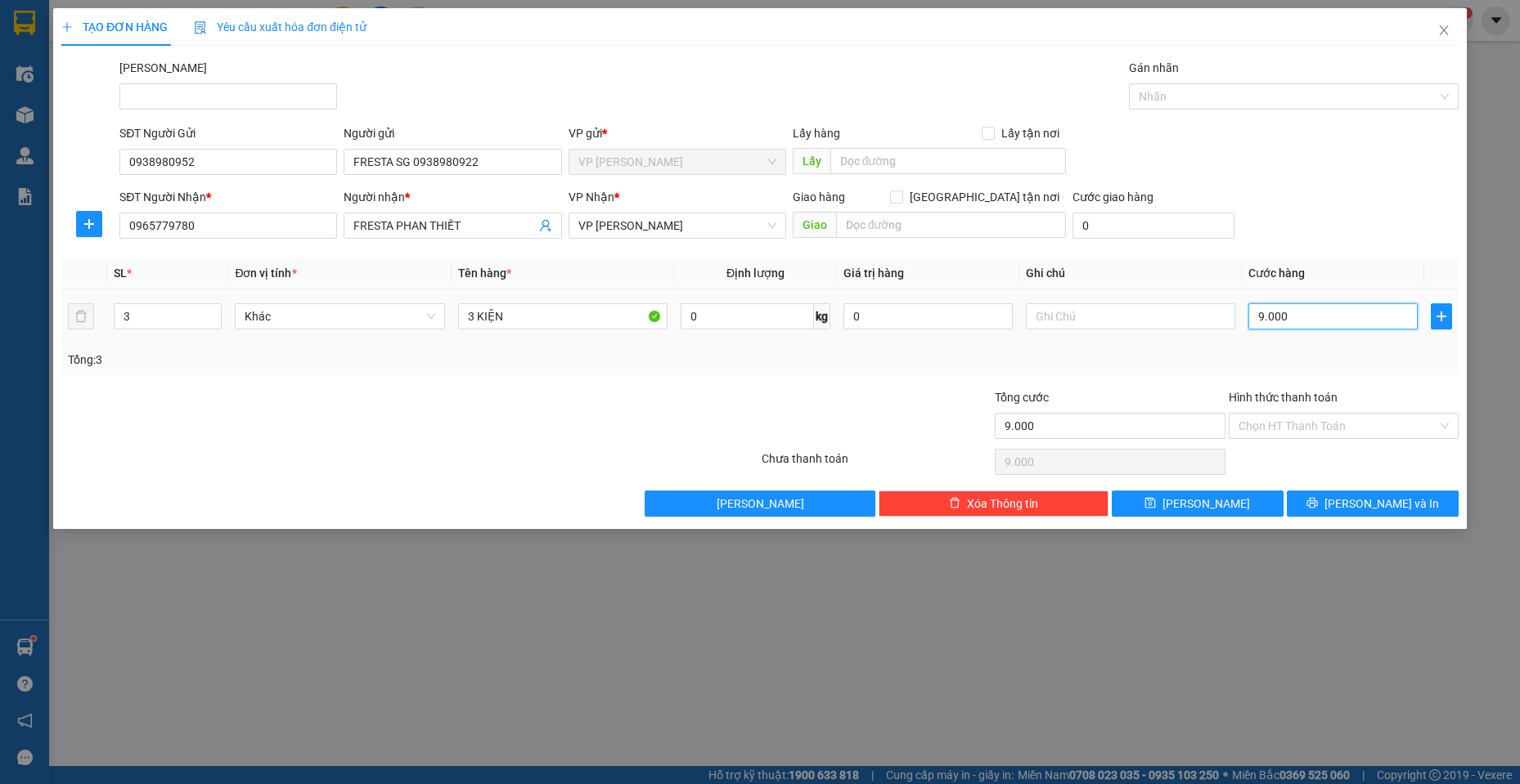
type input "90.000"
click at [1388, 488] on div "Transit Pickup Surcharge Ids Transit Deliver Surcharge Ids Transit Deliver Surc…" at bounding box center [760, 288] width 1397 height 458
click at [1388, 501] on span "[PERSON_NAME] và In" at bounding box center [1381, 503] width 115 height 18
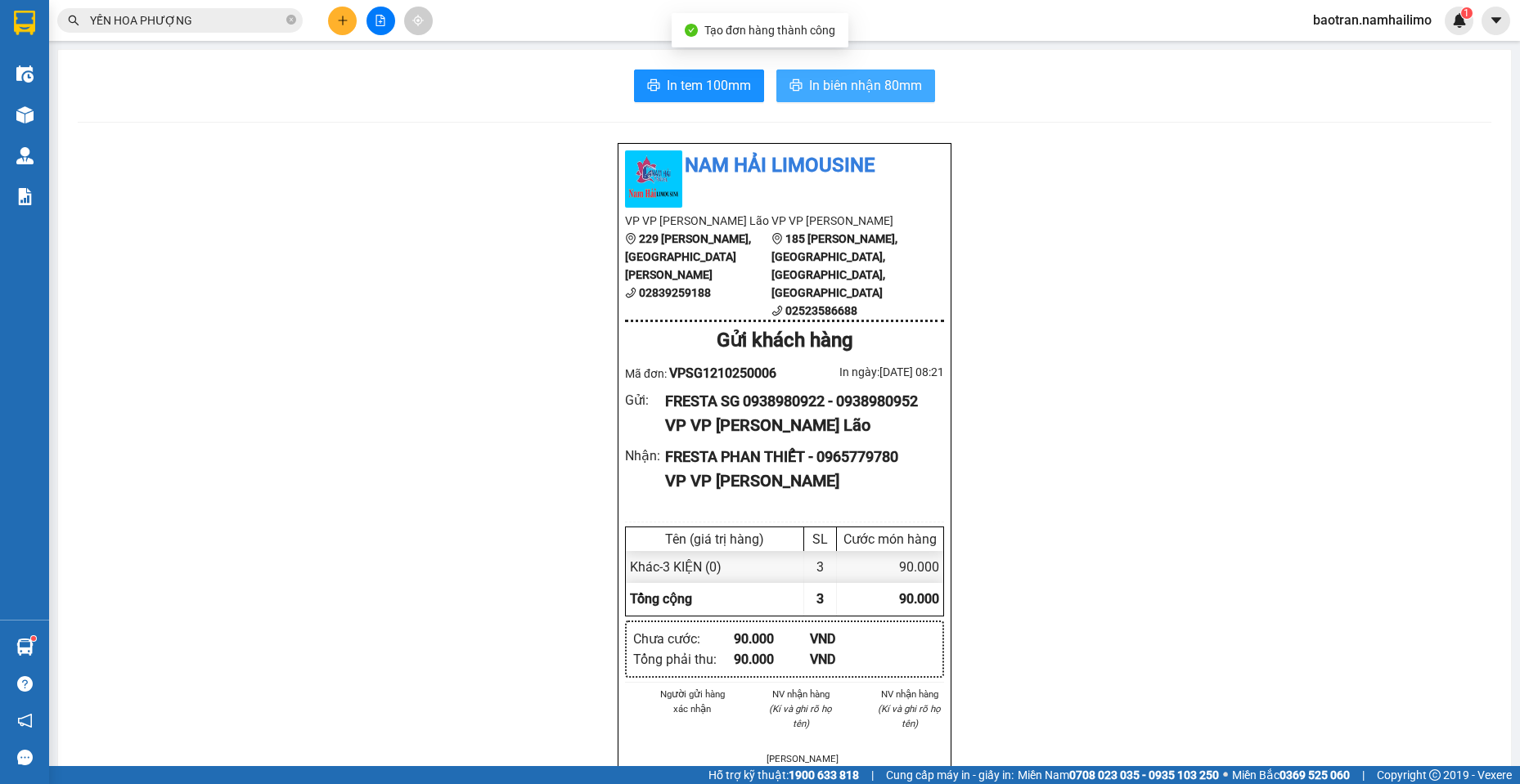
click at [854, 83] on span "In biên nhận 80mm" at bounding box center [866, 85] width 113 height 20
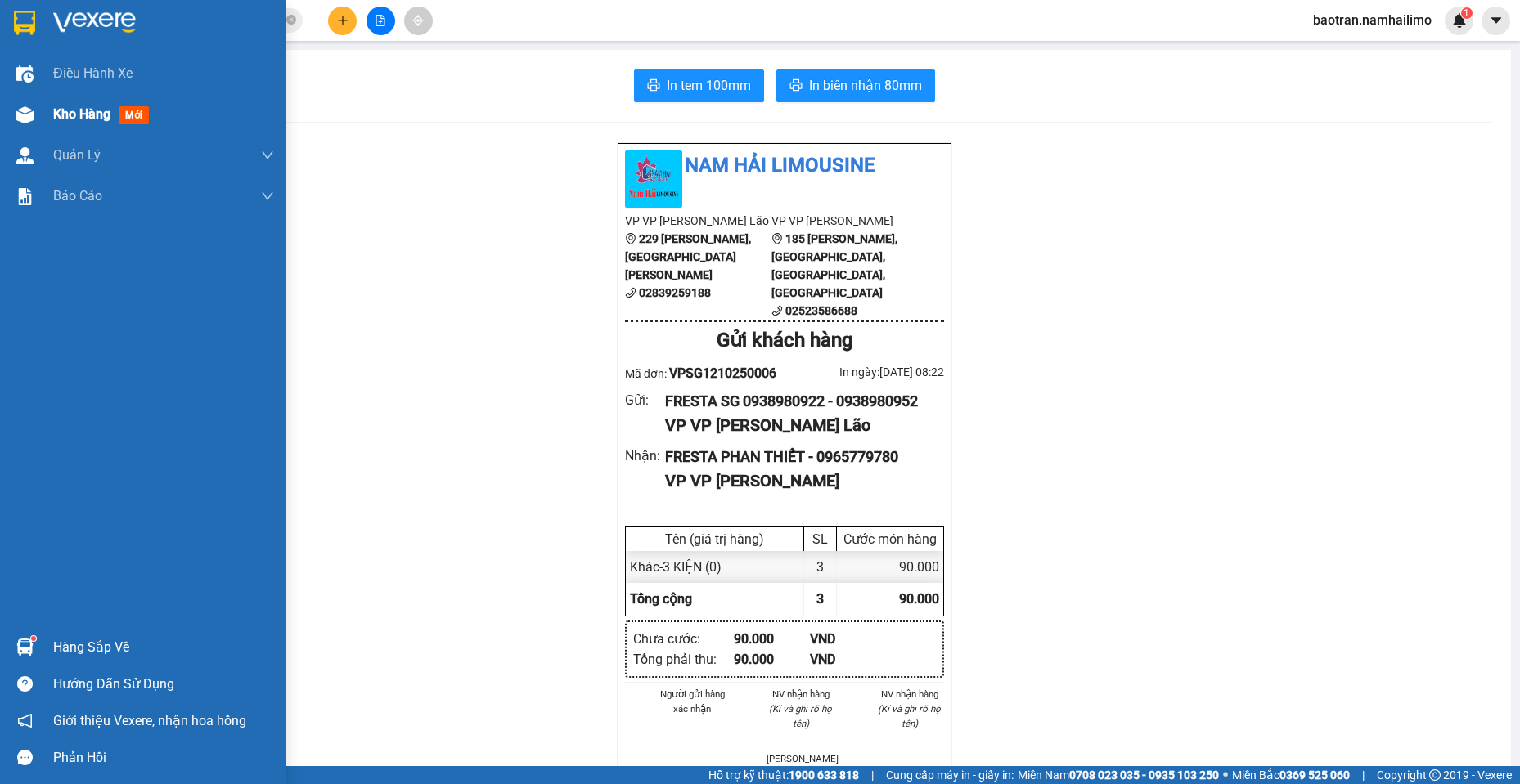
click at [70, 117] on span "Kho hàng" at bounding box center [81, 114] width 57 height 16
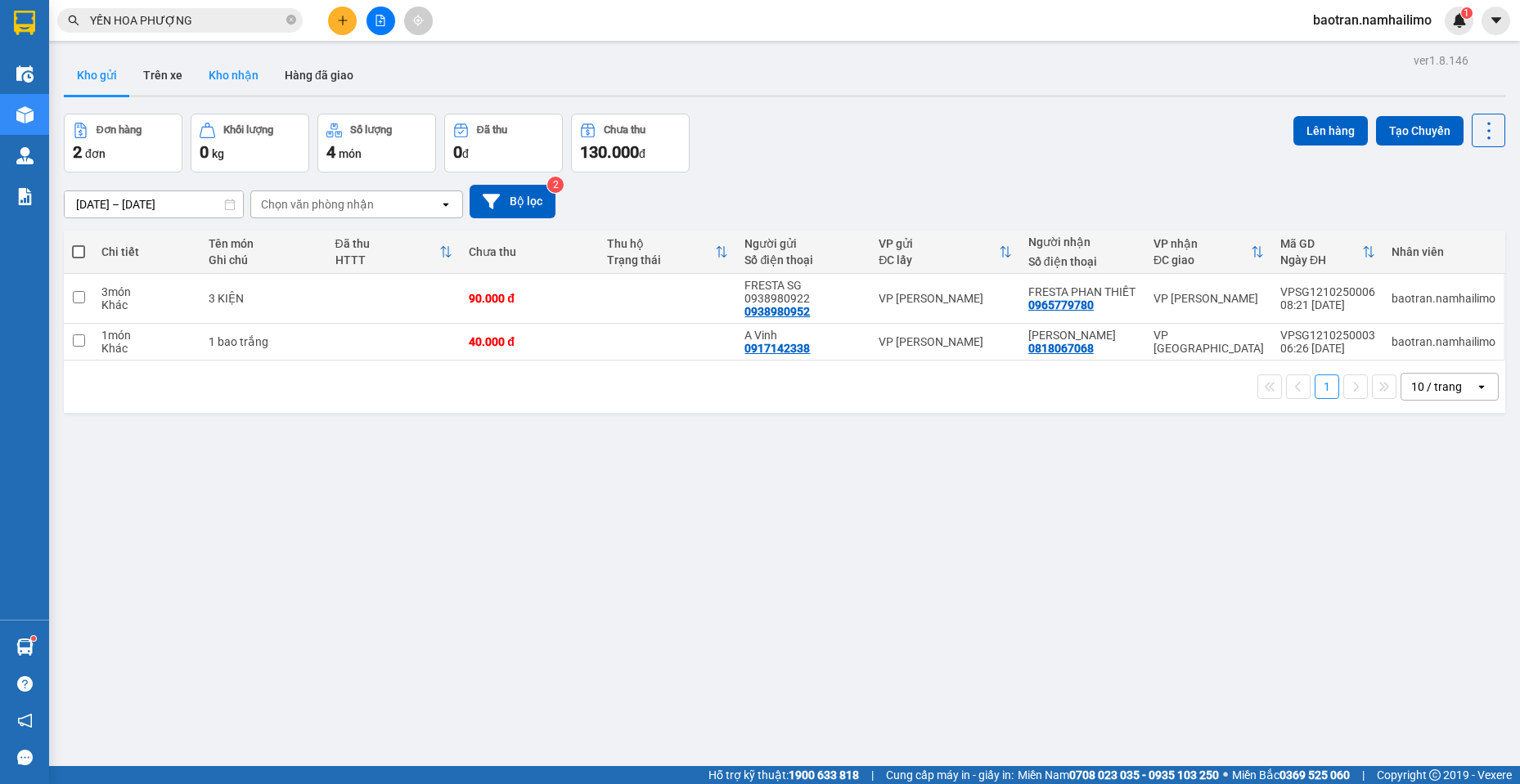
click at [221, 83] on button "Kho nhận" at bounding box center [233, 75] width 76 height 39
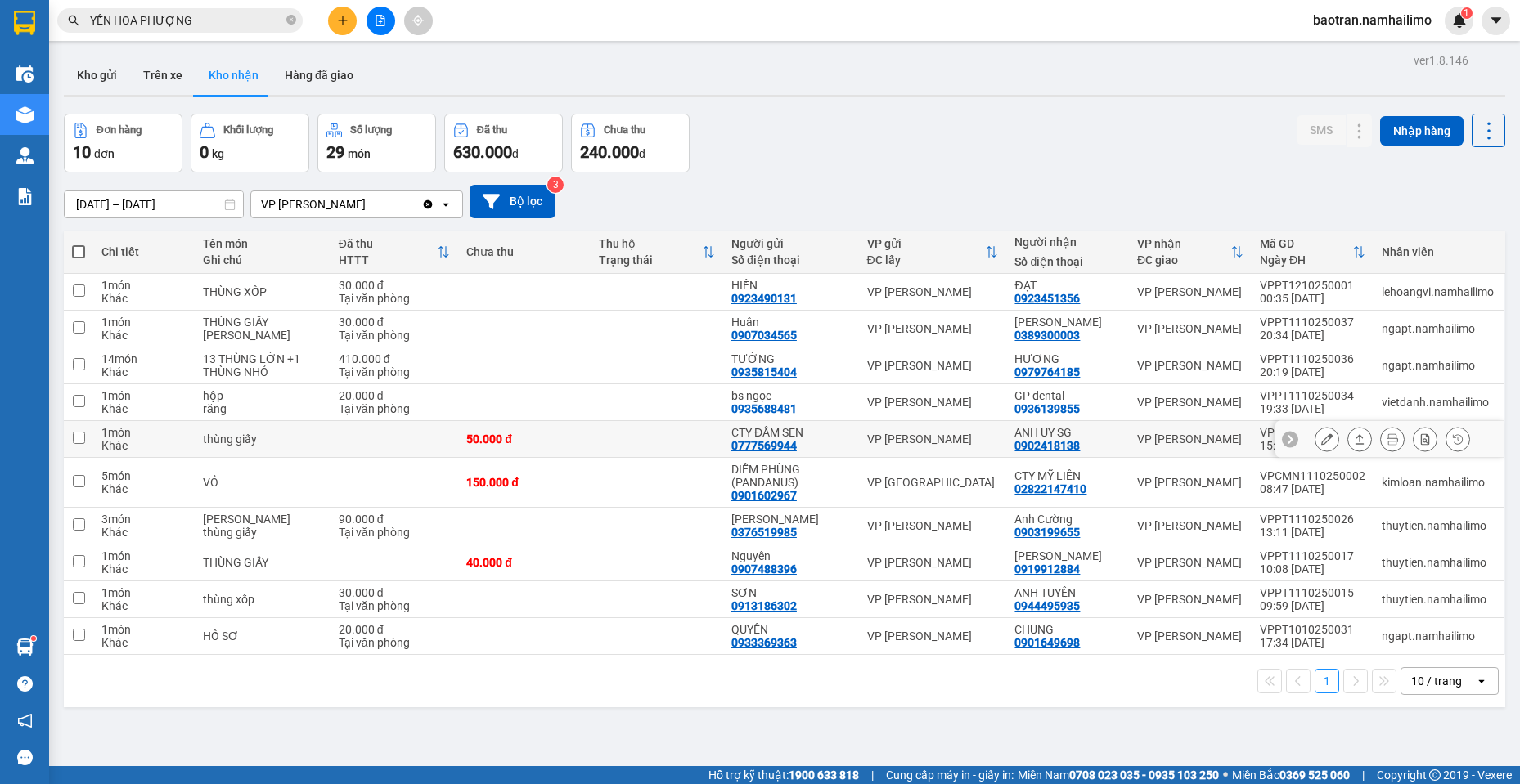
click at [1321, 434] on icon at bounding box center [1327, 439] width 11 height 11
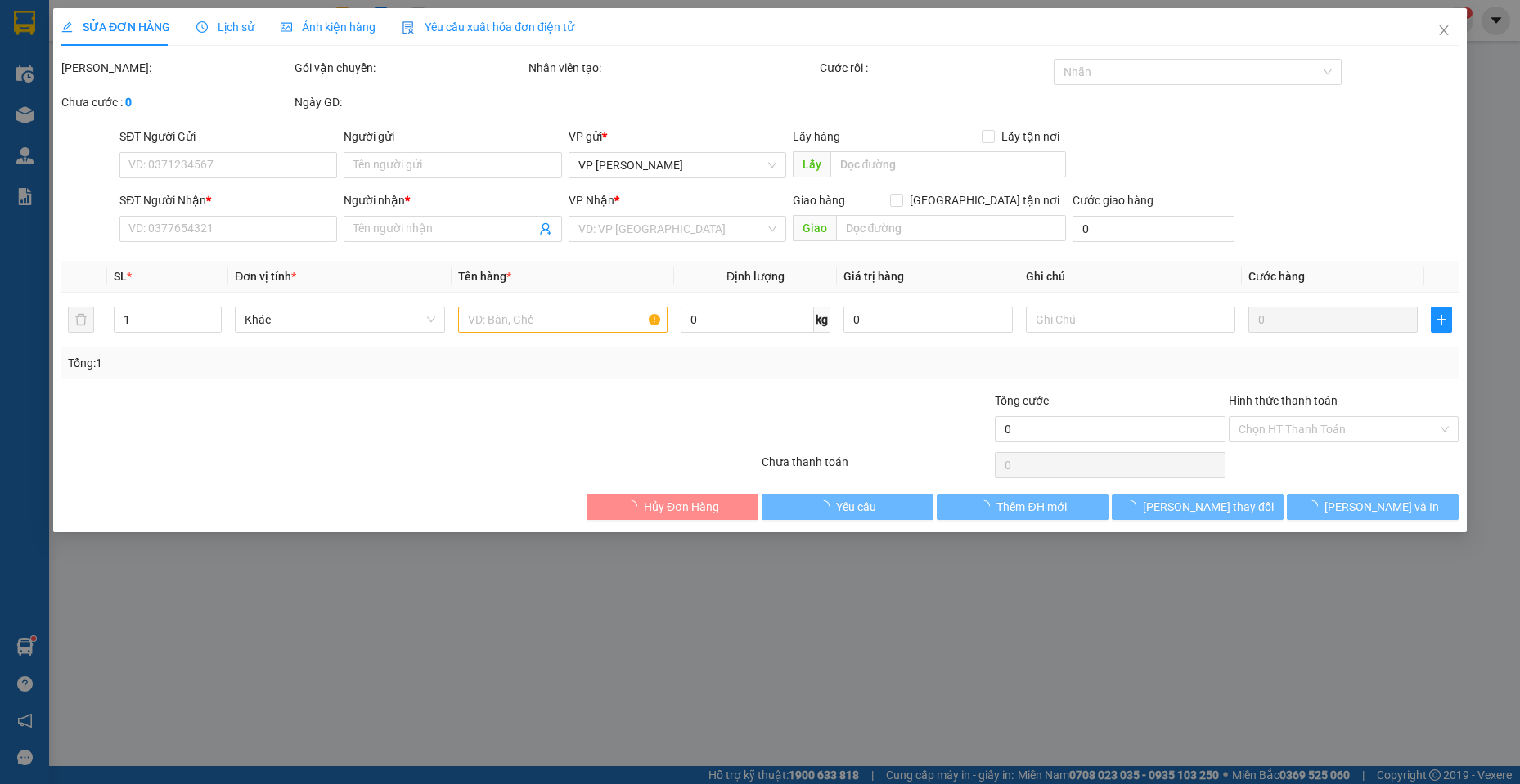
type input "0777569944"
type input "CTY ĐẦM SEN"
type input "0902418138"
type input "ANH UY SG"
type input "50.000"
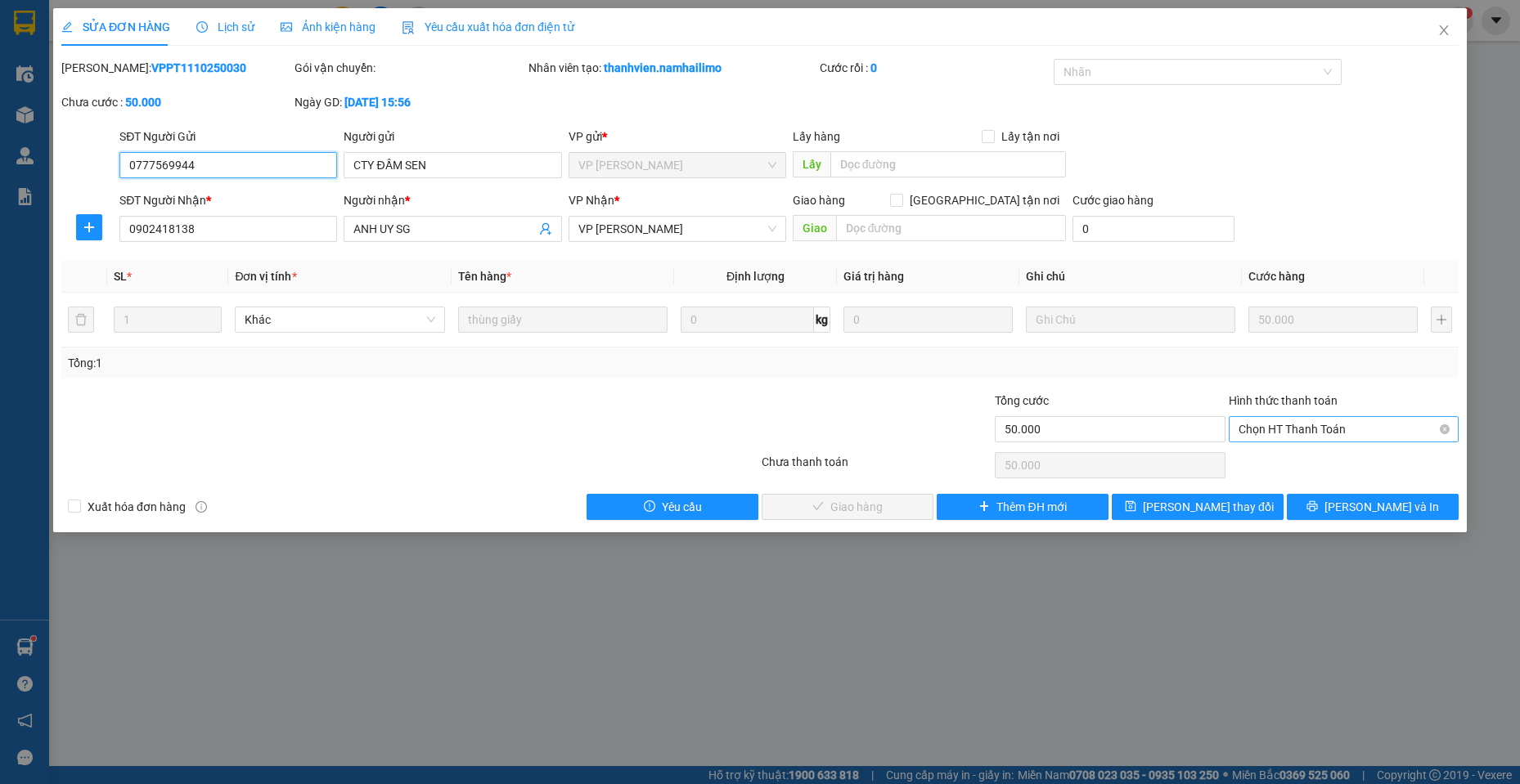
click at [1299, 426] on span "Chọn HT Thanh Toán" at bounding box center [1343, 429] width 210 height 25
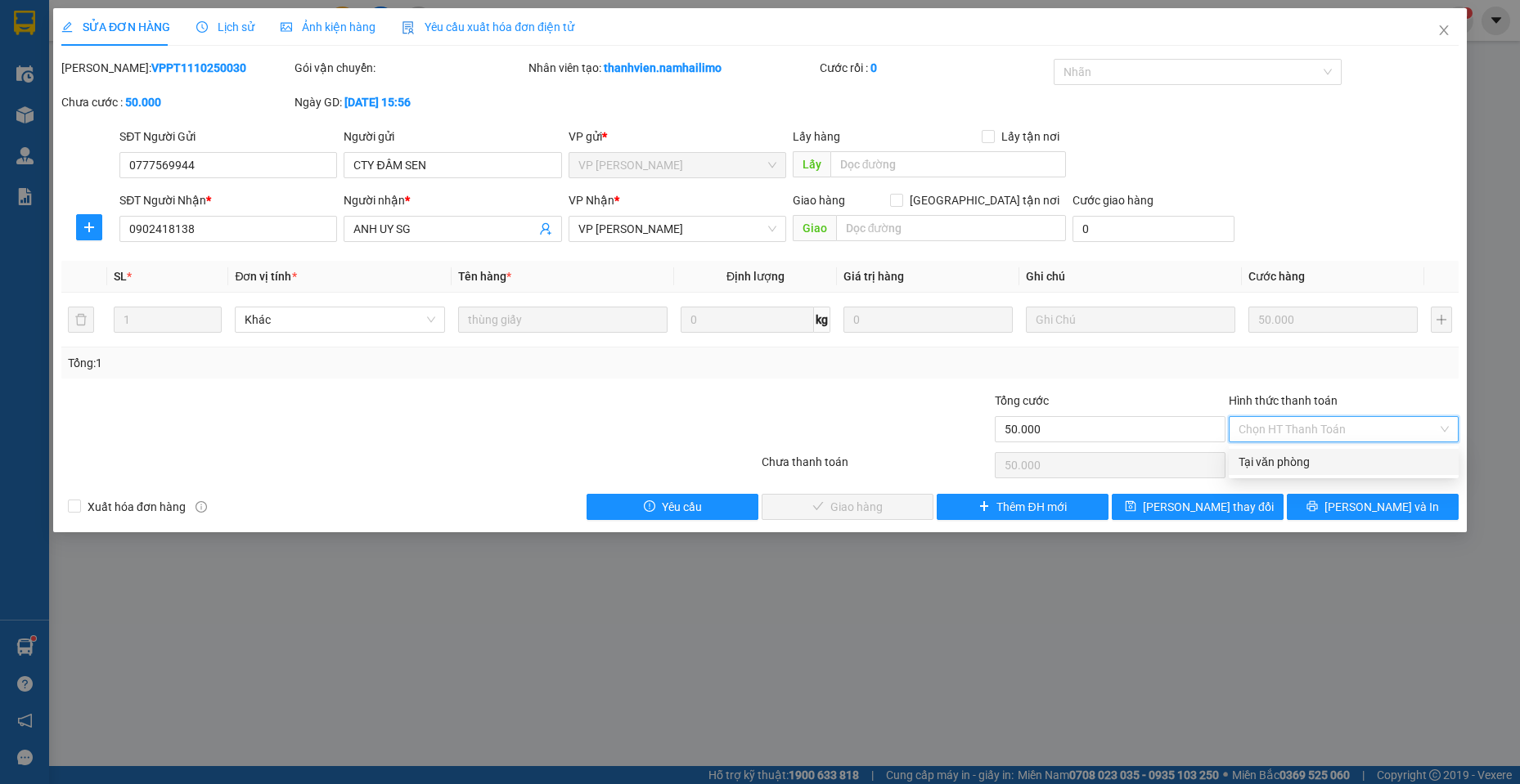
click at [1301, 452] on div "Tại văn phòng" at bounding box center [1343, 462] width 230 height 26
type input "0"
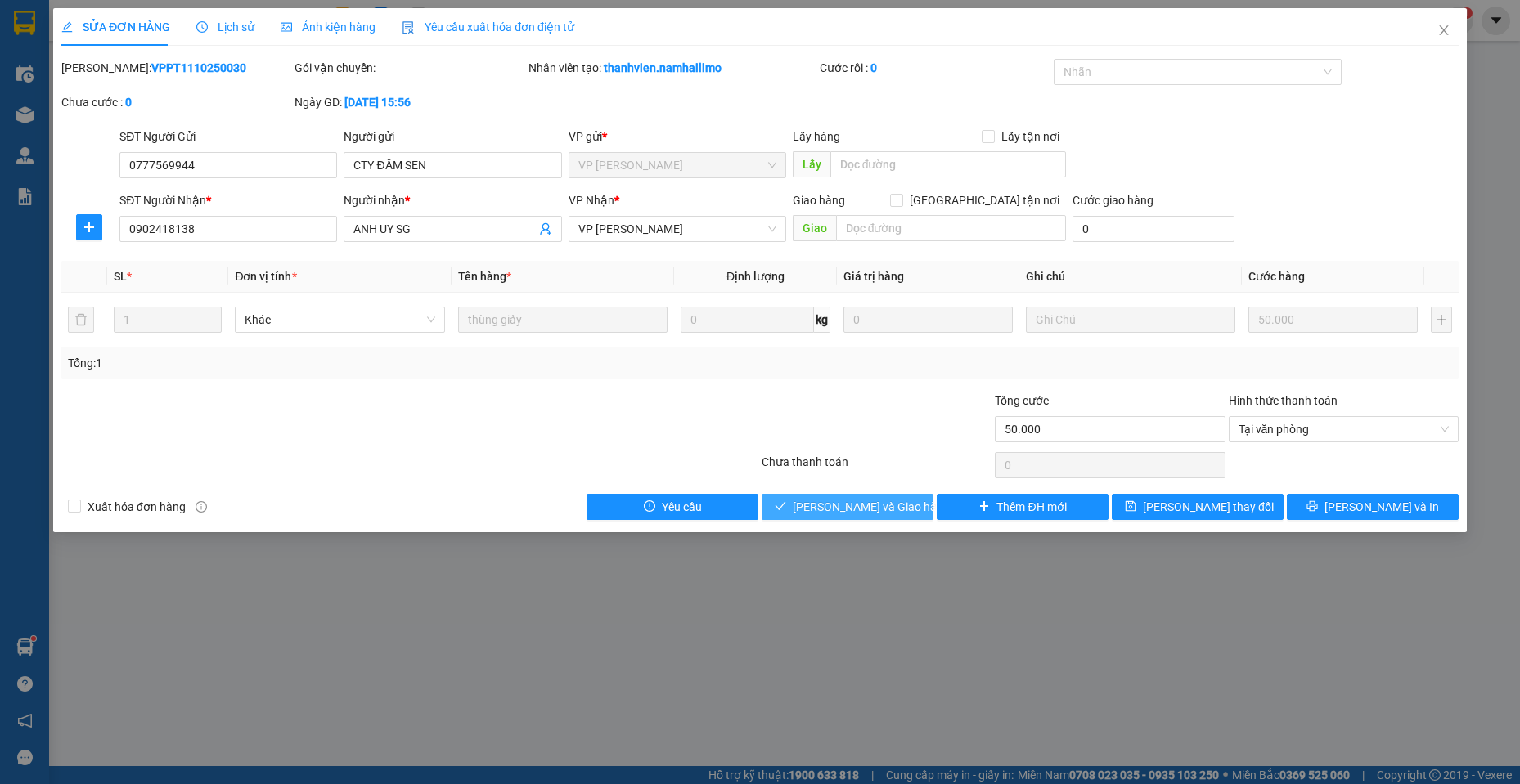
click at [858, 501] on span "[PERSON_NAME] và Giao hàng" at bounding box center [871, 507] width 157 height 18
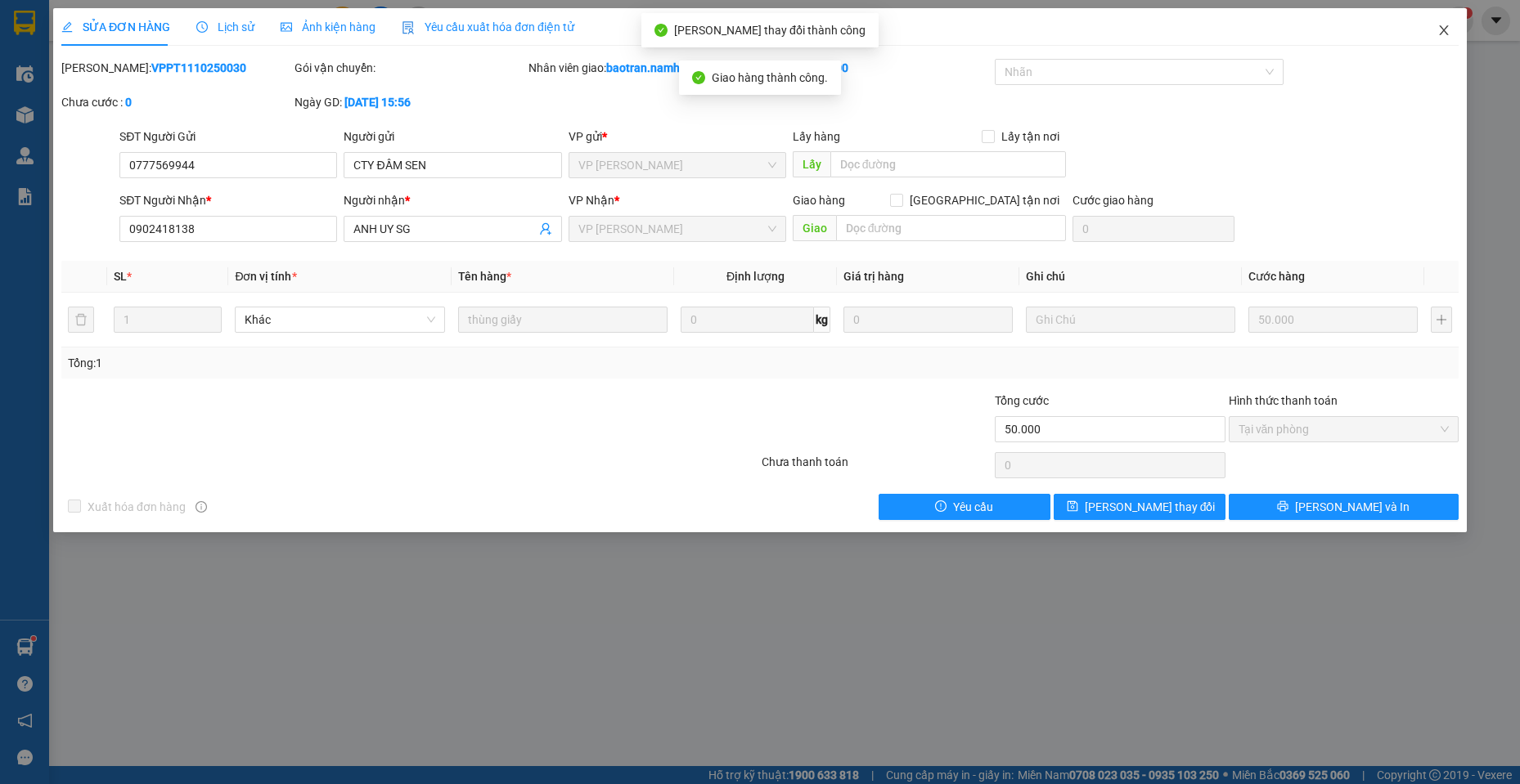
click at [1445, 17] on span "Close" at bounding box center [1444, 31] width 46 height 46
